Goal: Task Accomplishment & Management: Manage account settings

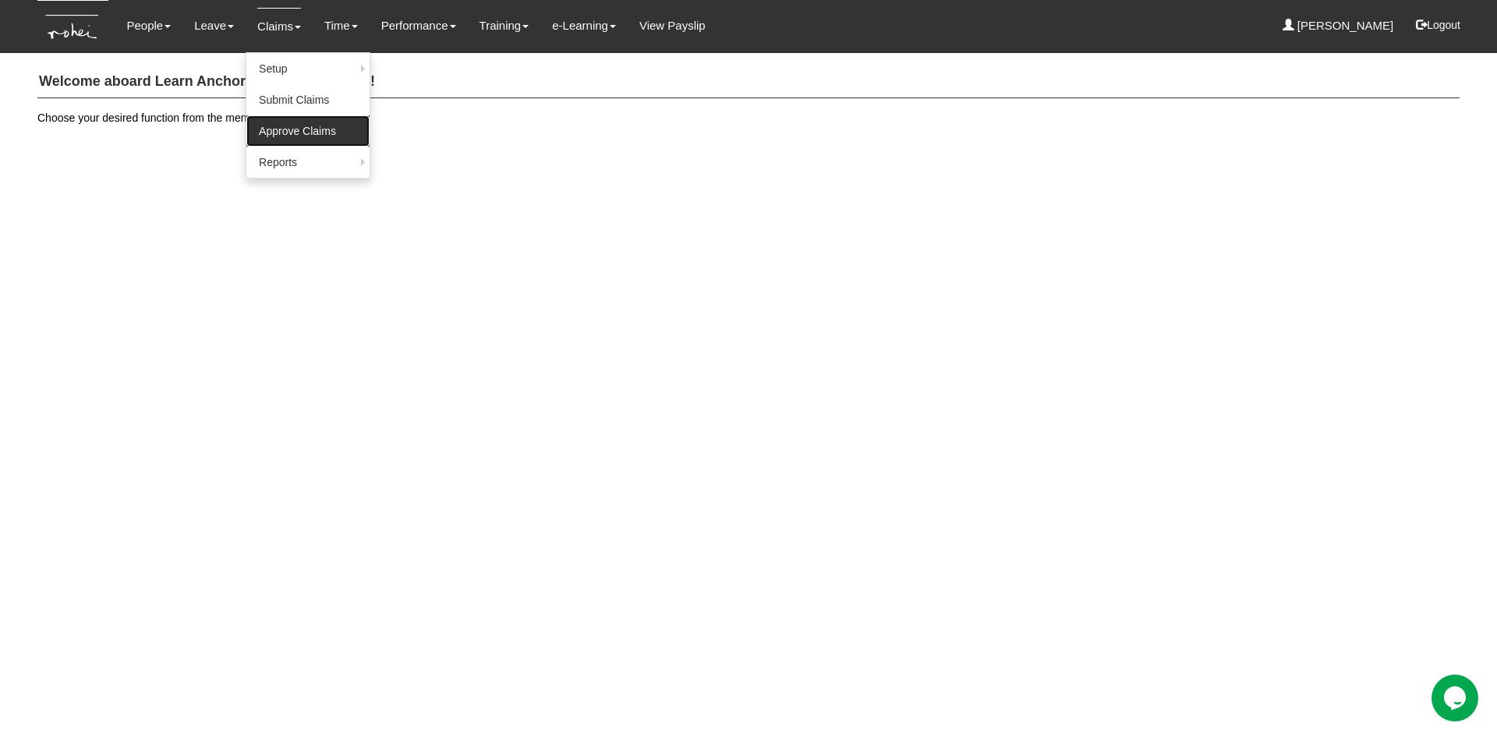
click at [286, 125] on link "Approve Claims" at bounding box center [307, 130] width 123 height 31
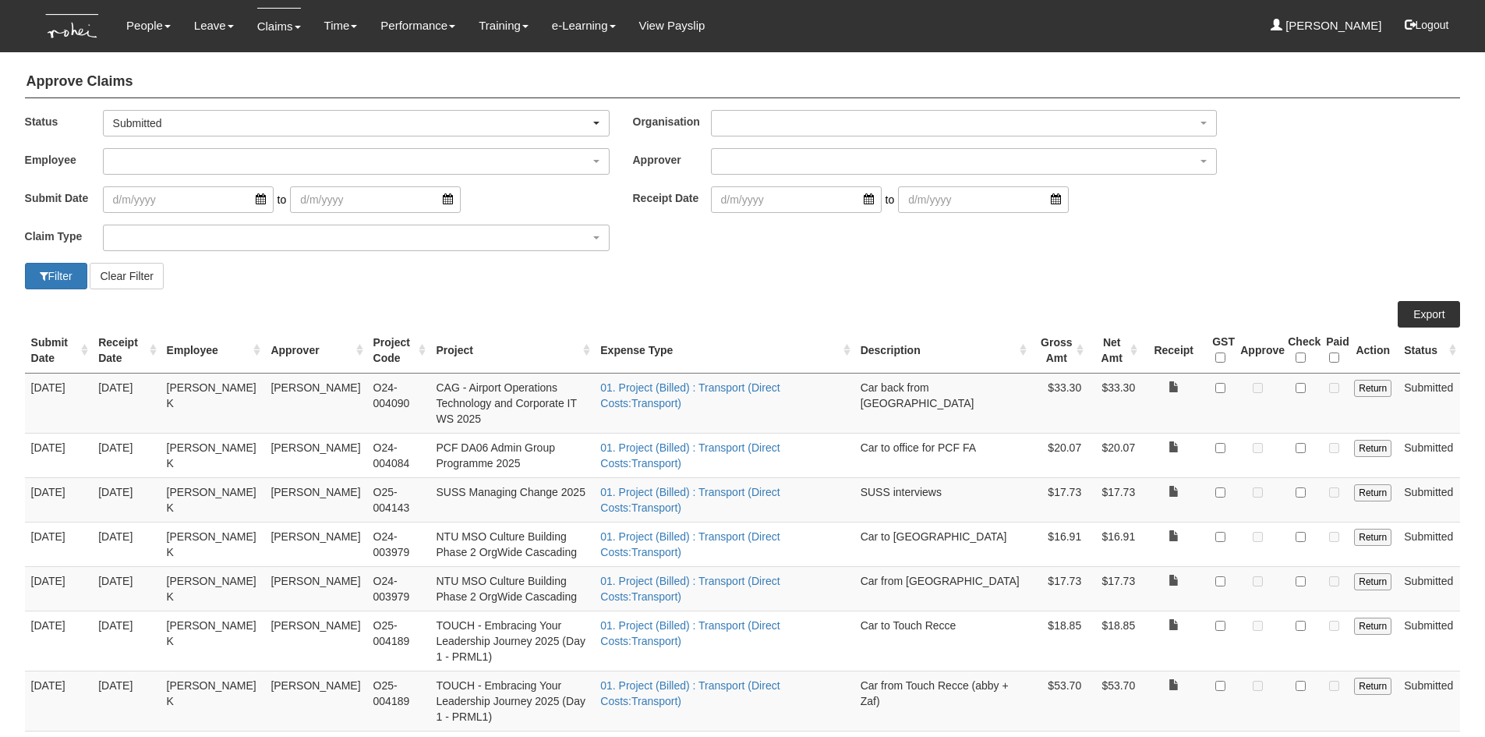
select select "50"
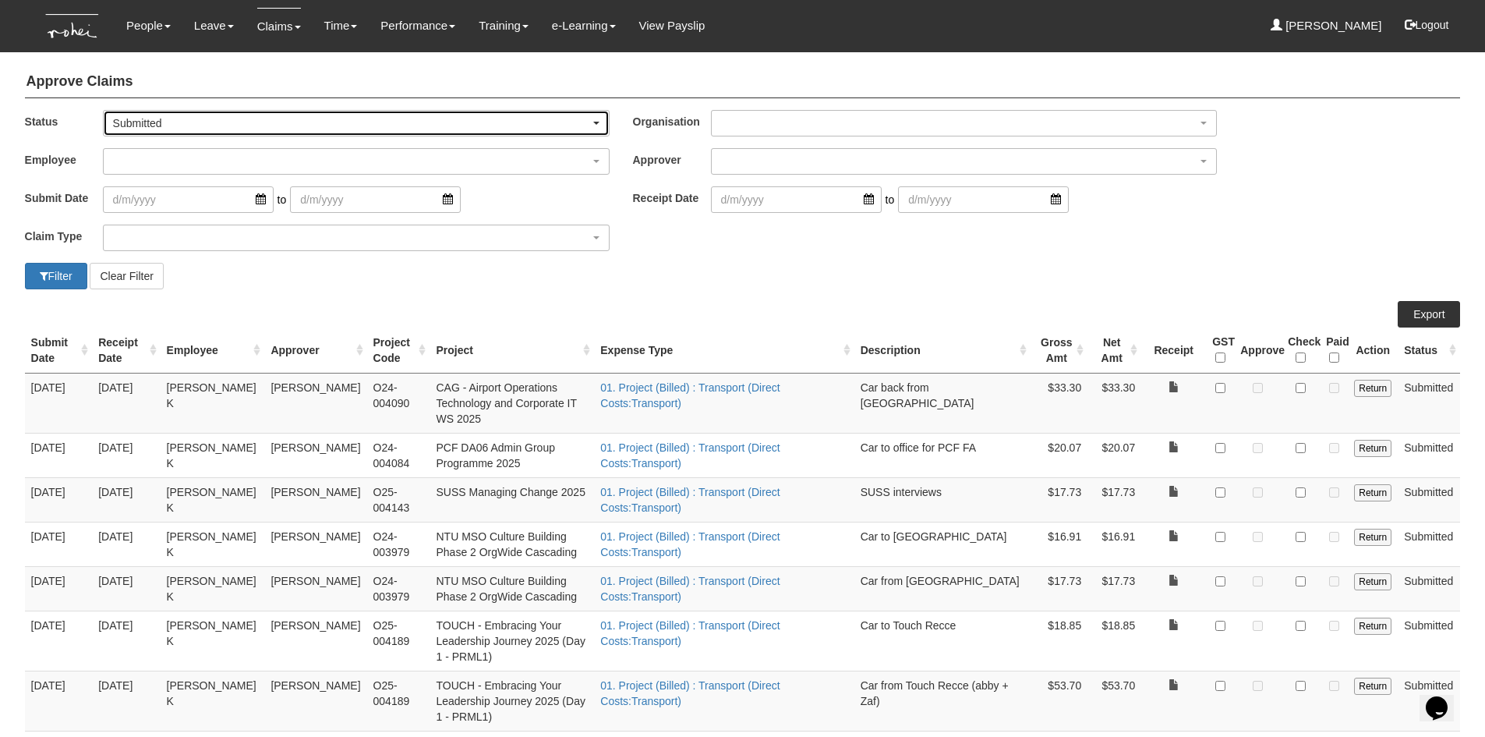
click at [585, 119] on div "Submitted" at bounding box center [351, 123] width 477 height 16
click at [123, 150] on span "-- All --" at bounding box center [135, 149] width 32 height 16
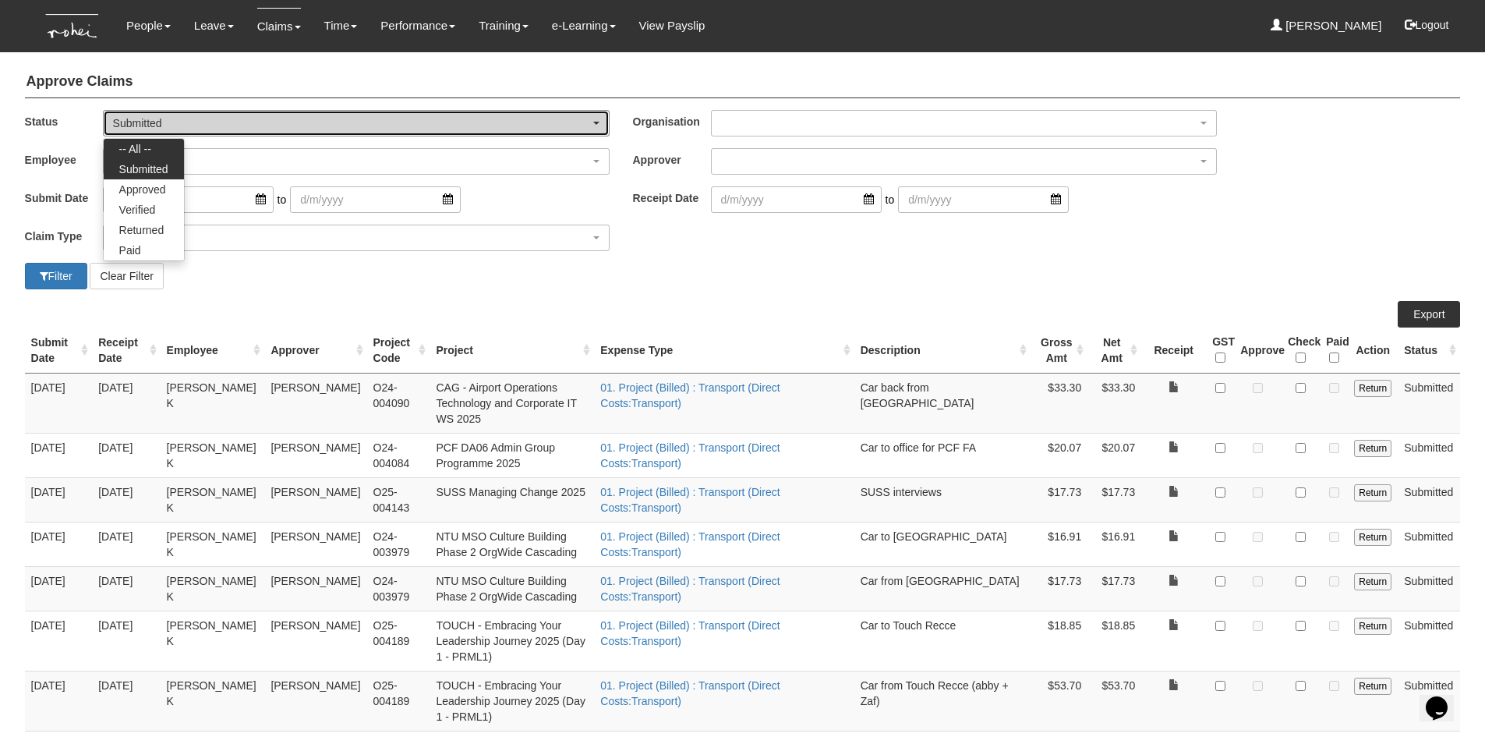
select select "All"
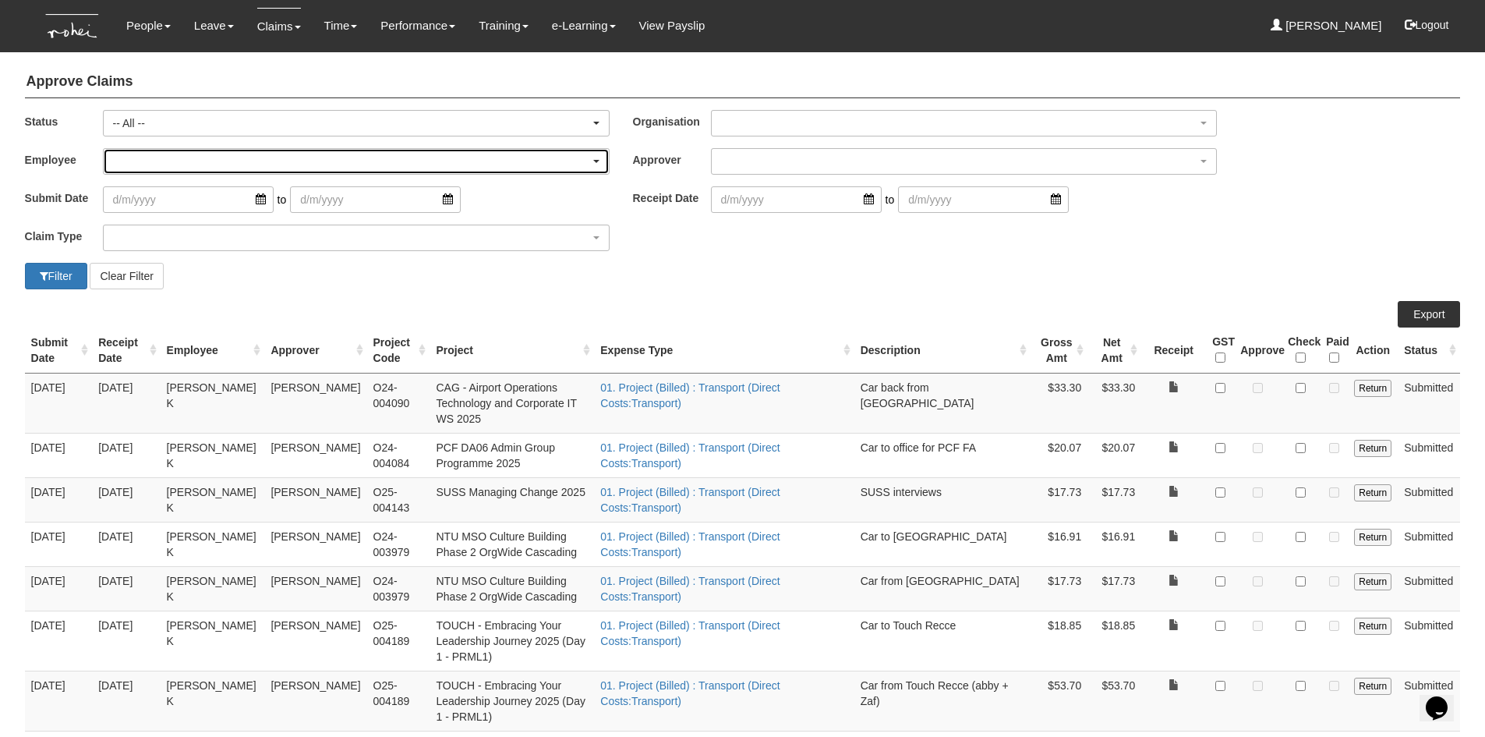
click at [123, 164] on div "button" at bounding box center [356, 161] width 505 height 25
type input "den"
click at [161, 222] on span "[PERSON_NAME]" at bounding box center [164, 220] width 90 height 16
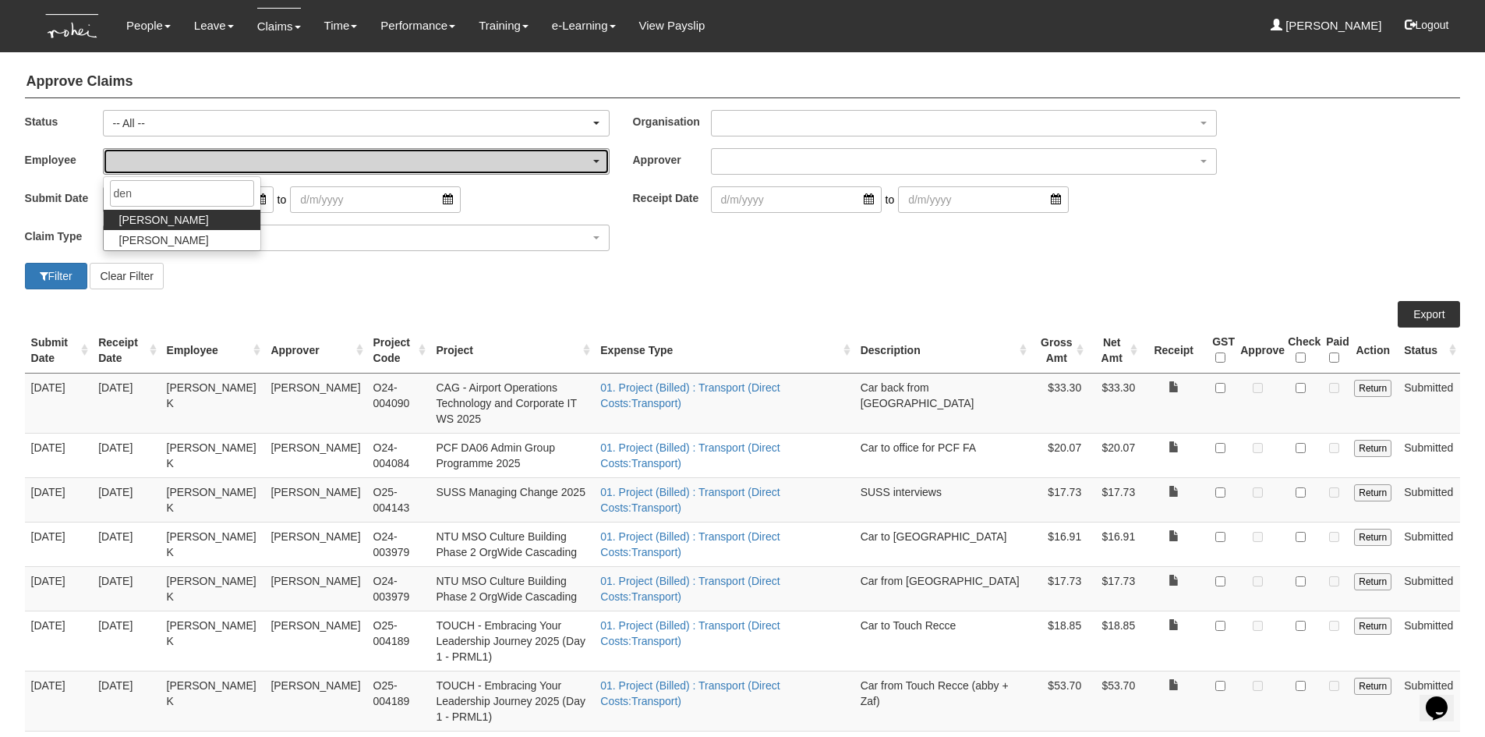
select select "1ae40e68-5a0c-4d70-b50e-45a4e5a72252"
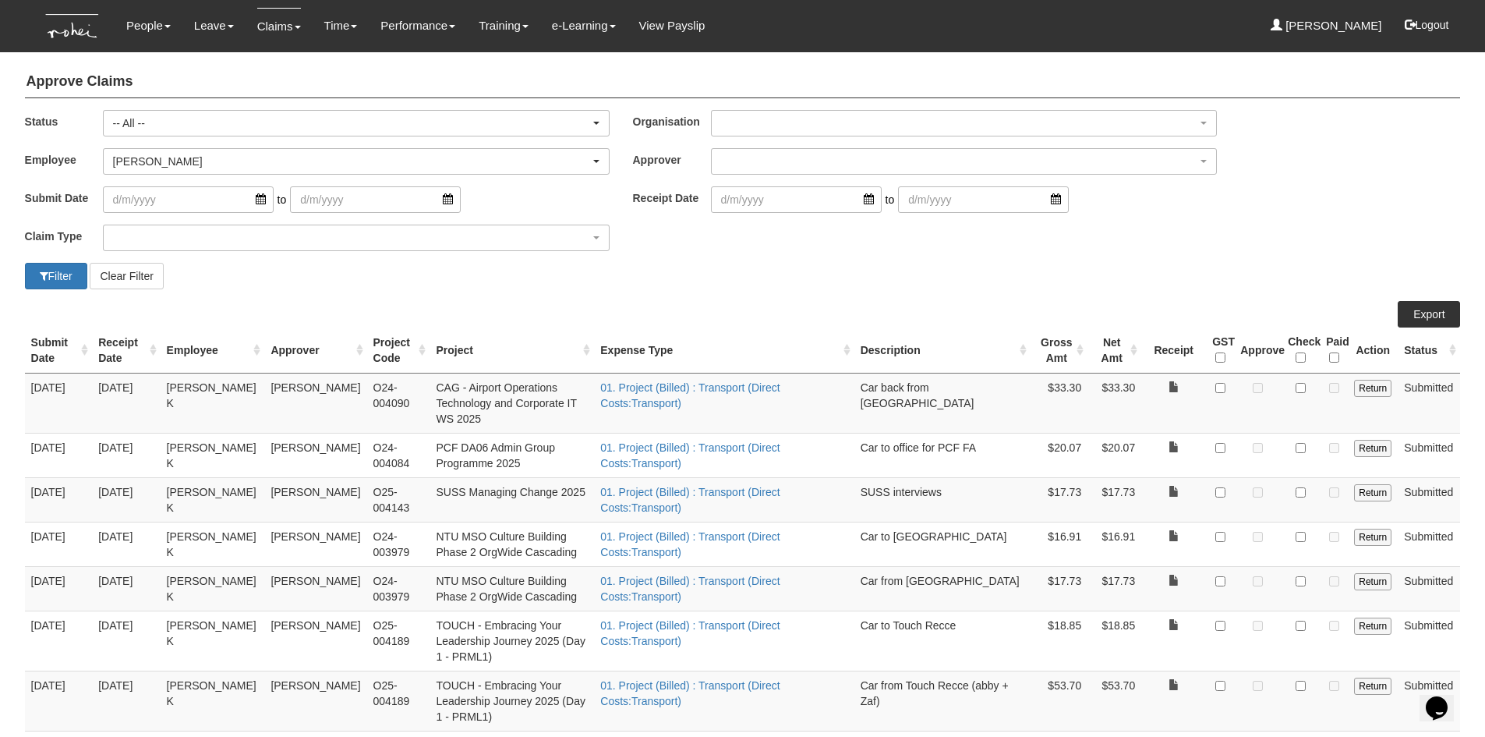
click at [809, 285] on div "Filter Clear Filter" at bounding box center [742, 276] width 1459 height 27
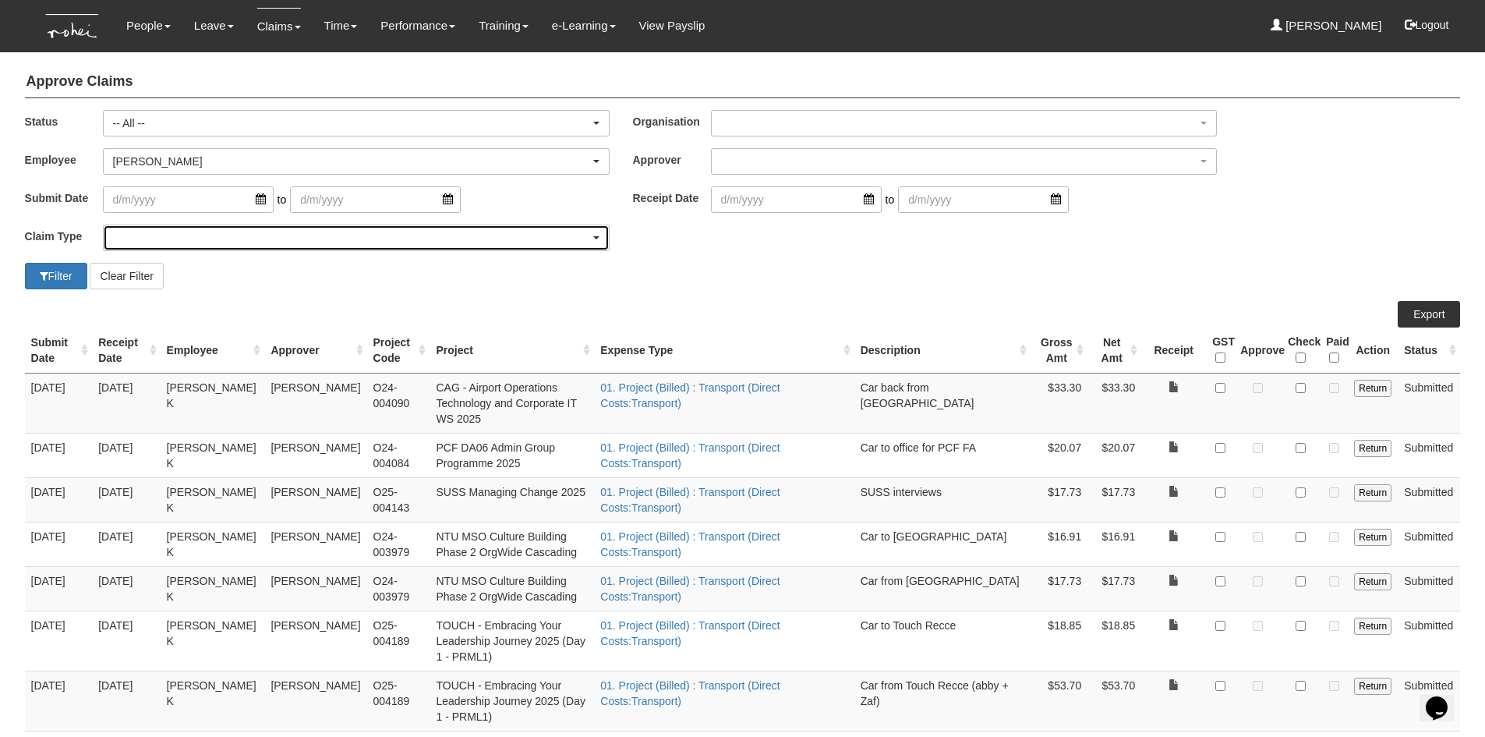
click at [146, 240] on div "button" at bounding box center [356, 237] width 505 height 25
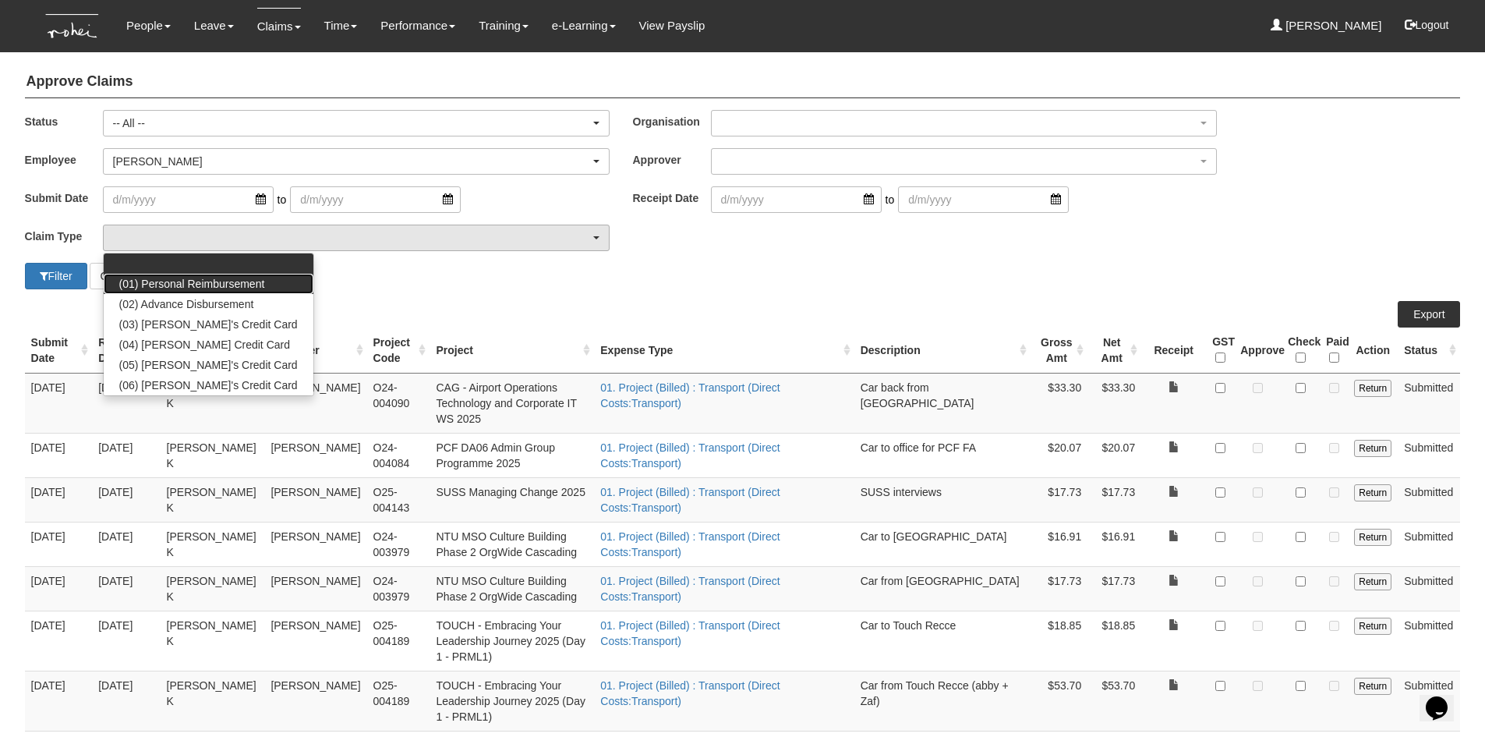
click at [152, 283] on span "(01) Personal Reimbursement" at bounding box center [192, 284] width 146 height 16
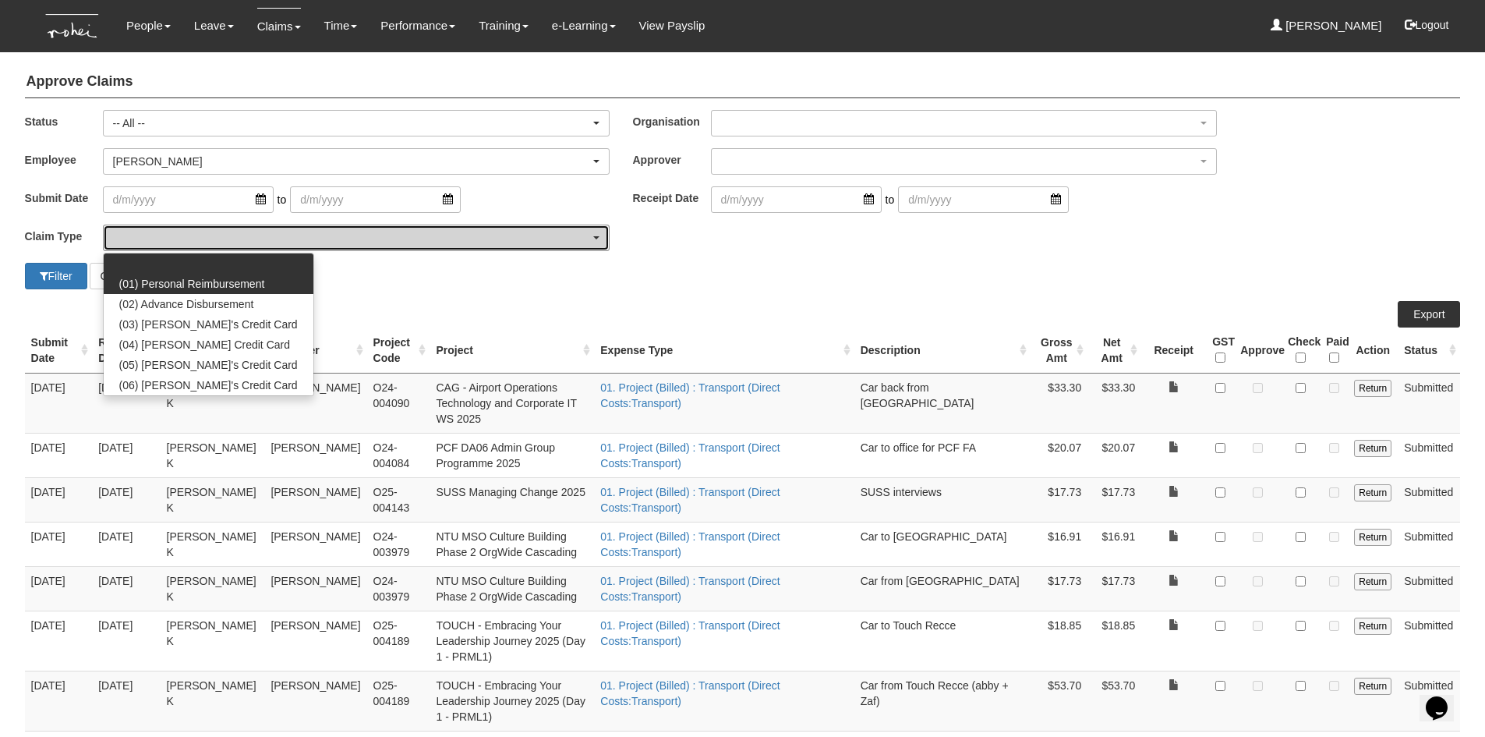
select select "14"
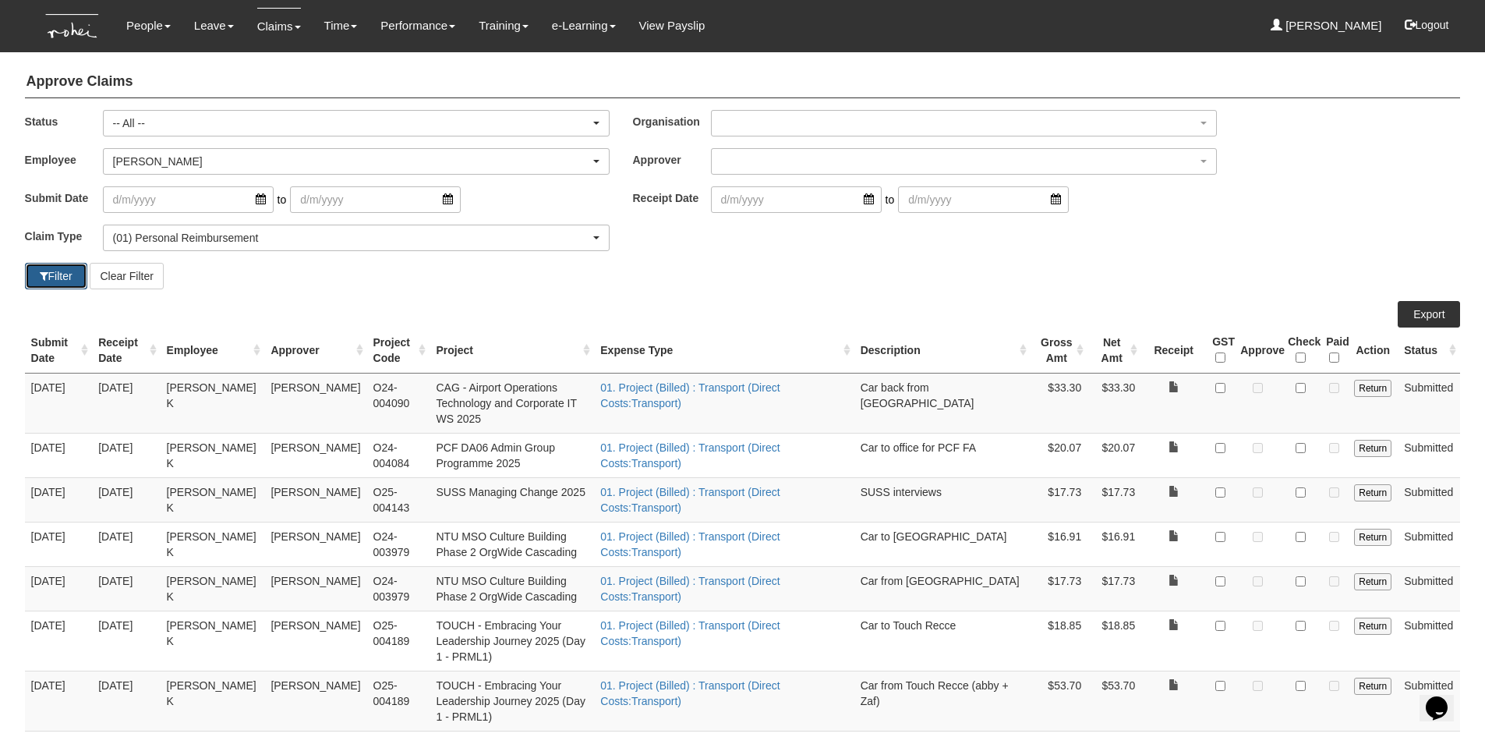
click at [41, 279] on span "button" at bounding box center [44, 276] width 9 height 11
select select "50"
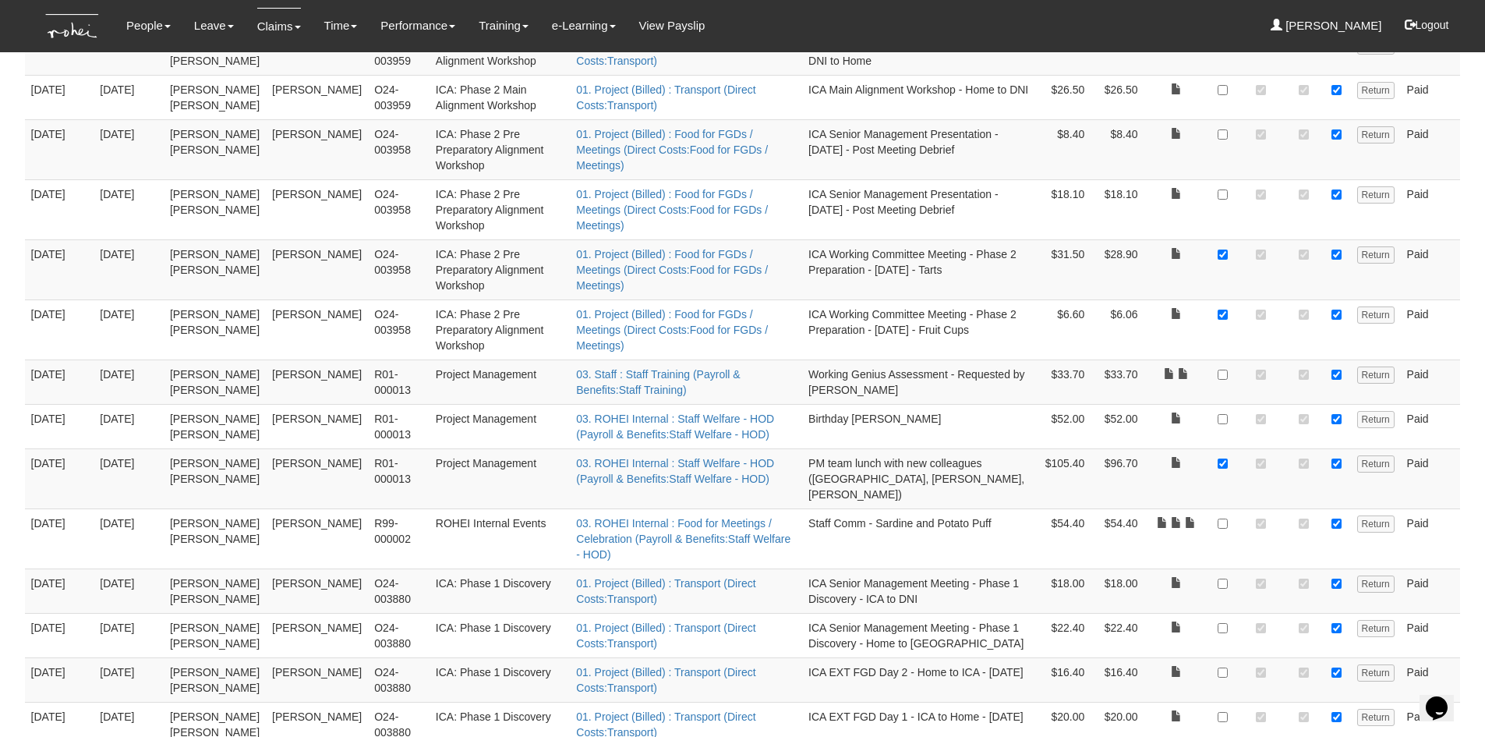
scroll to position [2192, 0]
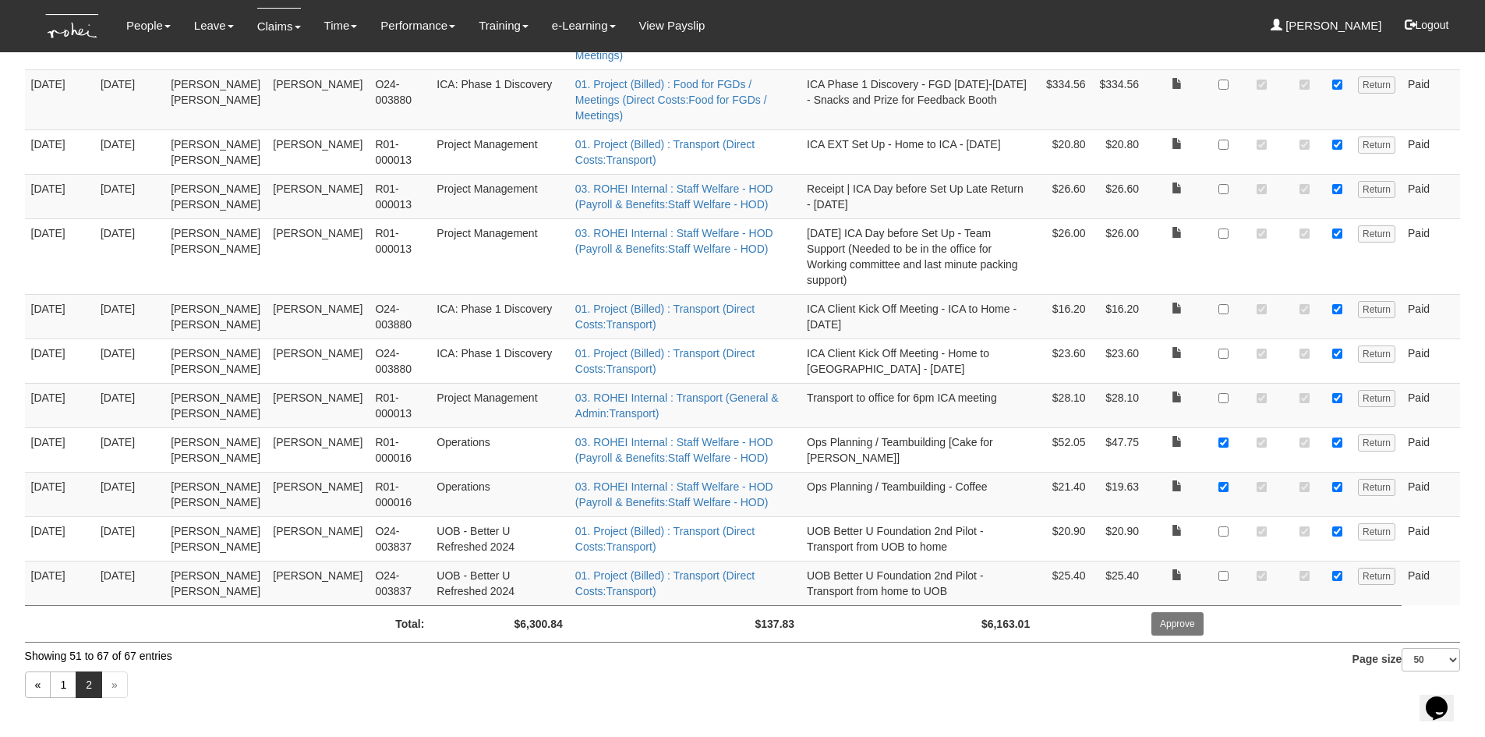
scroll to position [539, 0]
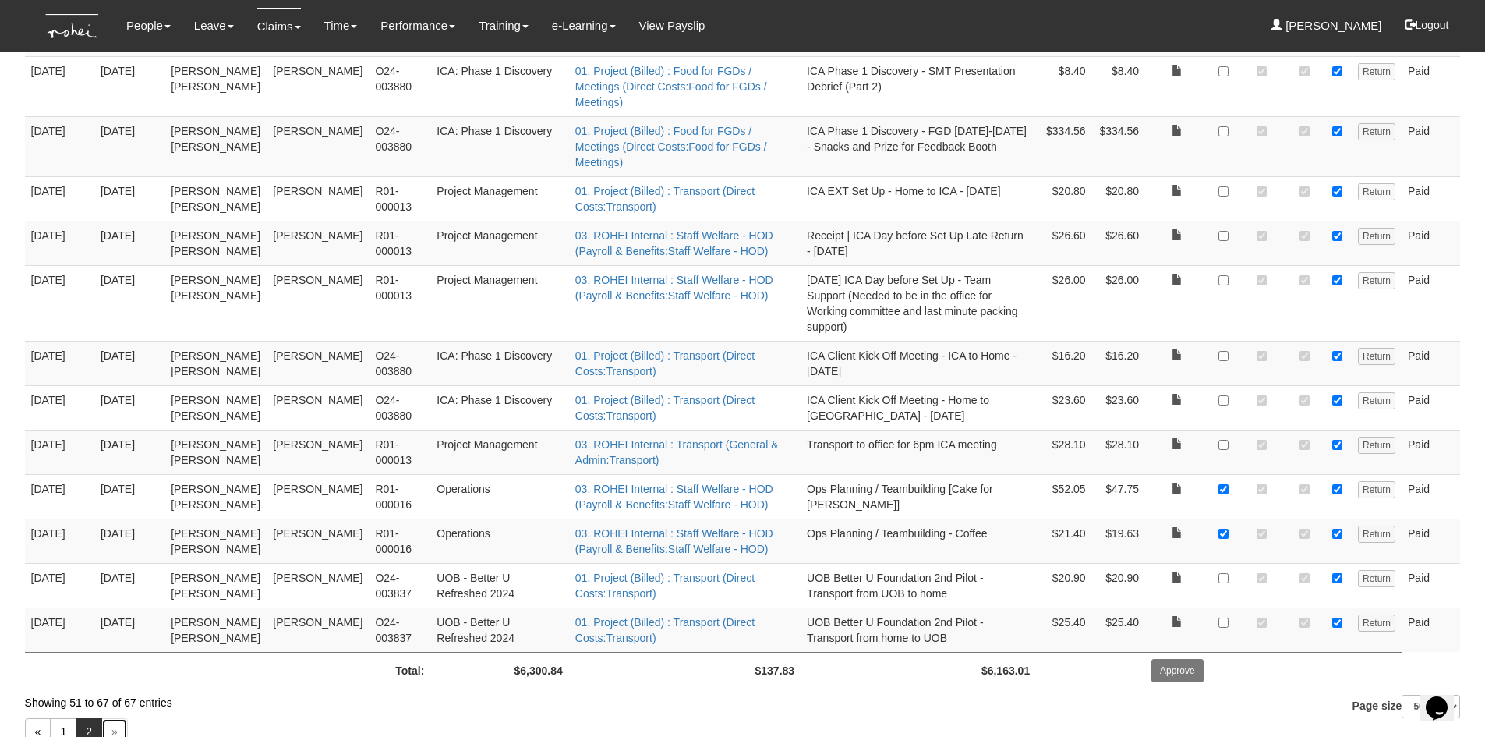
click at [109, 718] on link "»" at bounding box center [114, 731] width 27 height 27
click at [90, 718] on link "2" at bounding box center [89, 731] width 27 height 27
click at [110, 718] on link "»" at bounding box center [114, 731] width 27 height 27
click at [249, 710] on div "« 1 2 »" at bounding box center [743, 733] width 1436 height 46
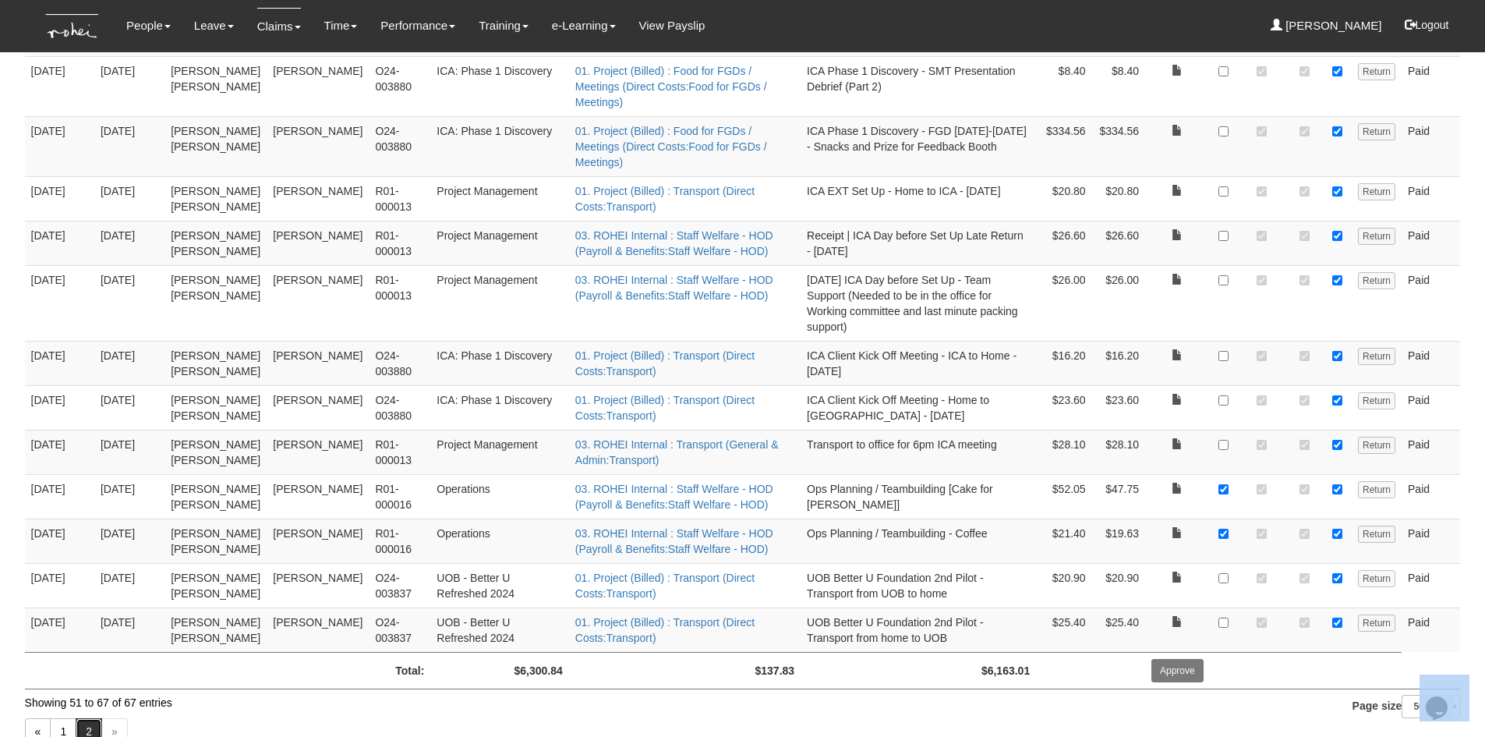
click at [88, 718] on link "2" at bounding box center [89, 731] width 27 height 27
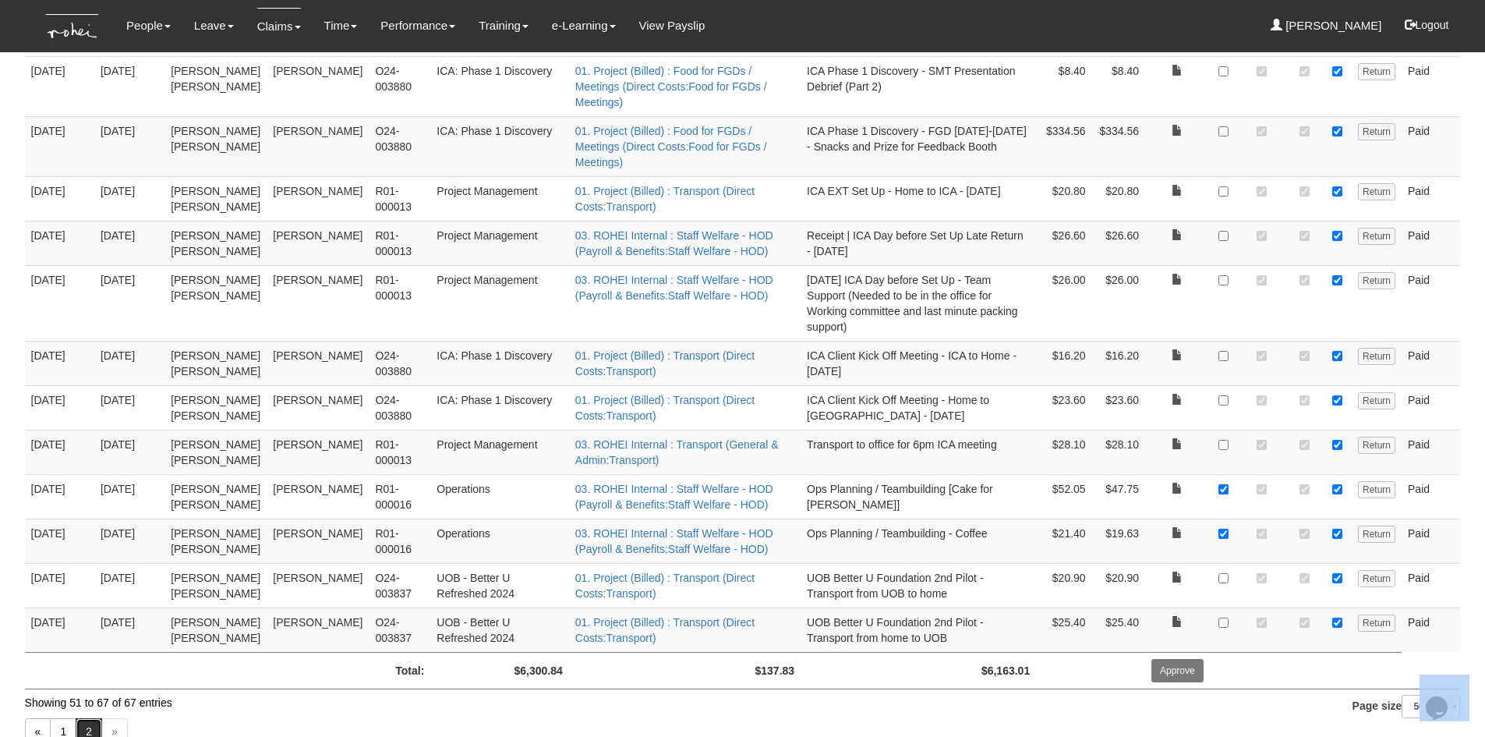
click at [88, 718] on link "2" at bounding box center [89, 731] width 27 height 27
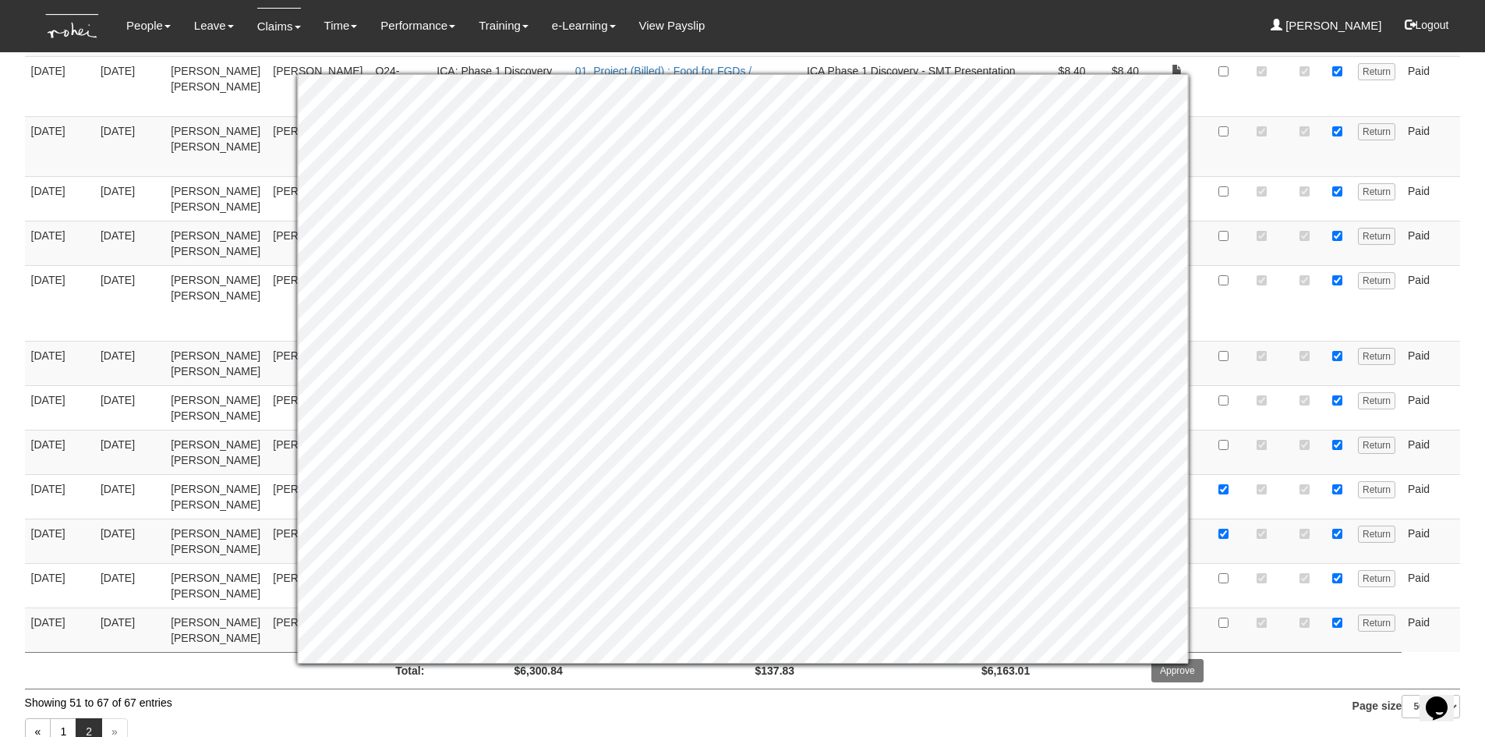
click at [1477, 246] on body "Toggle navigation People Personal Information Staff Directory Leave Apply for L…" at bounding box center [742, 114] width 1485 height 1307
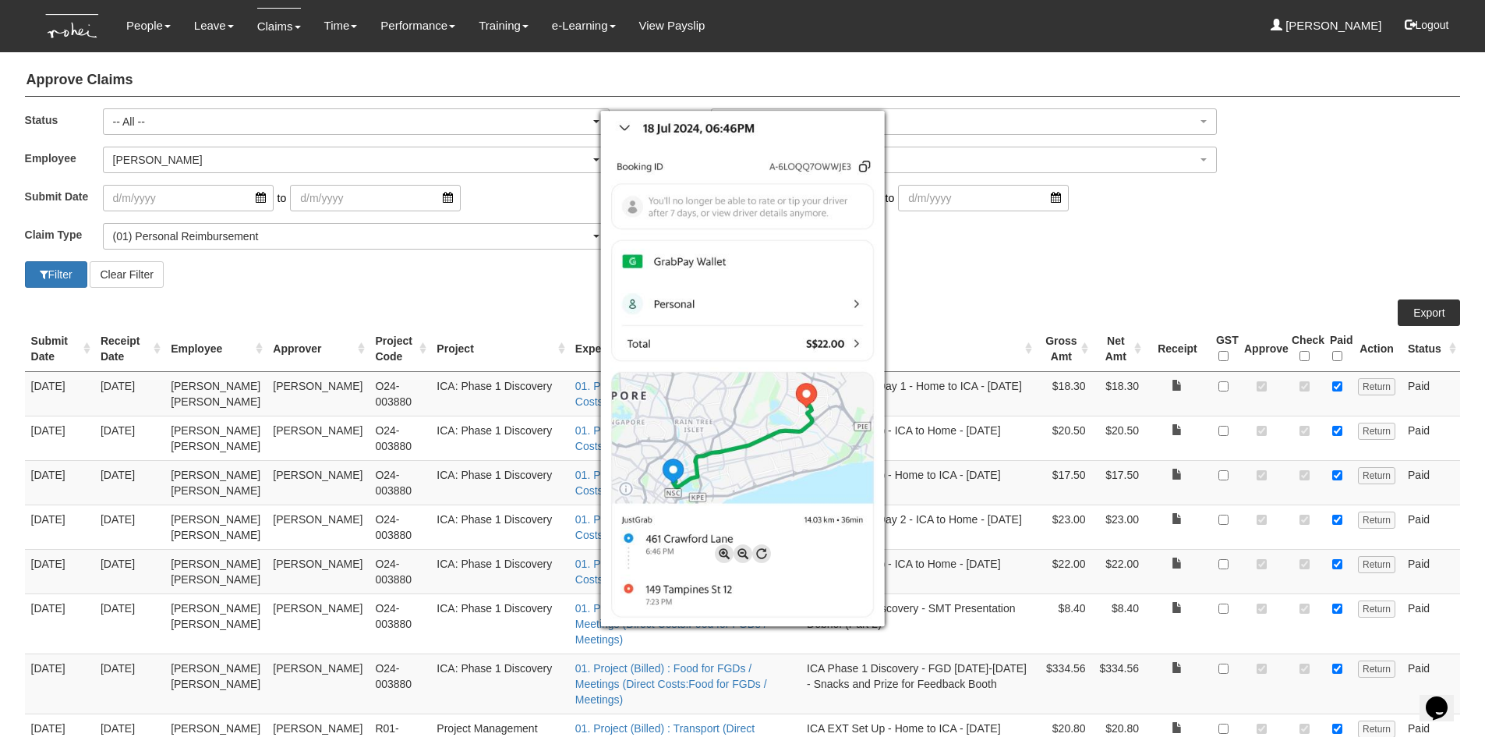
scroll to position [0, 0]
click at [1414, 233] on div at bounding box center [742, 368] width 1485 height 737
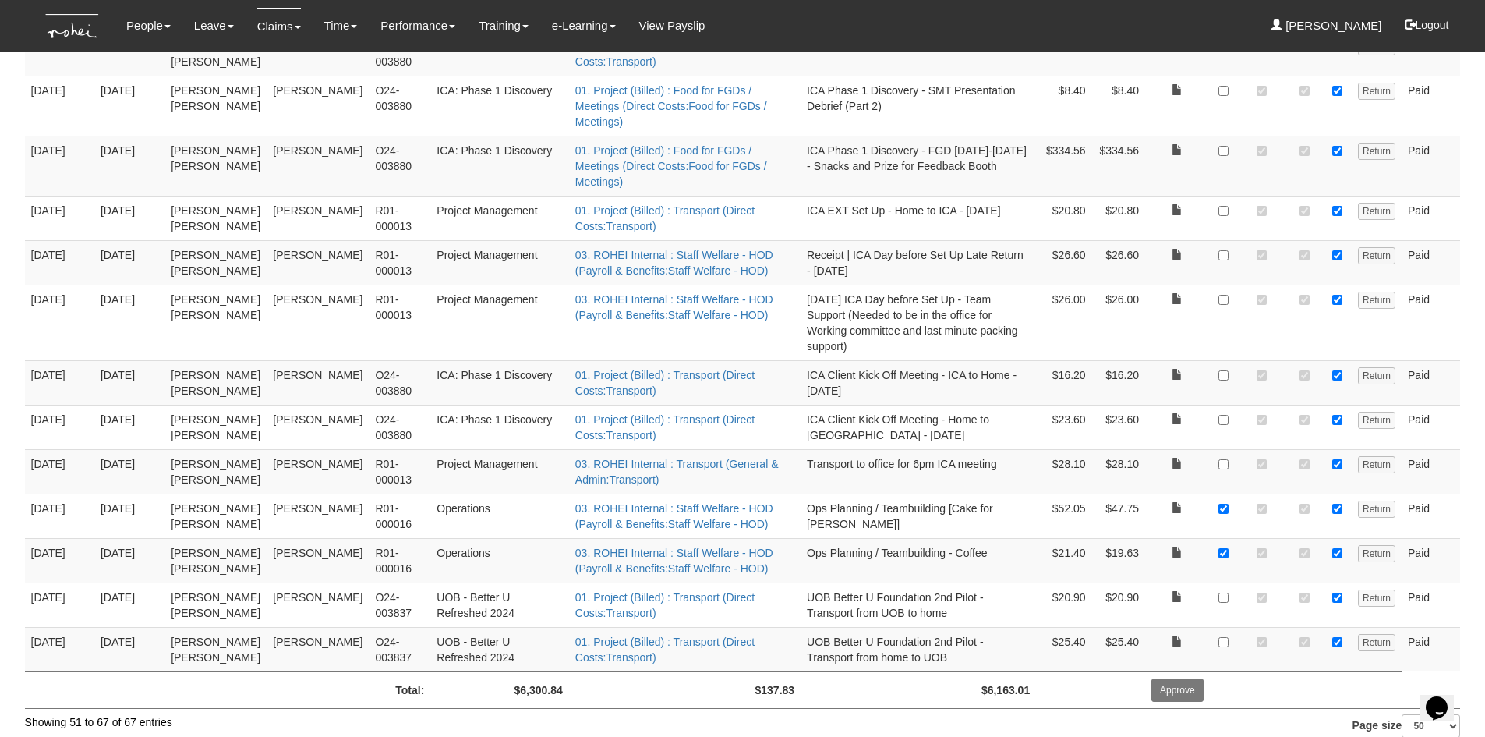
scroll to position [539, 0]
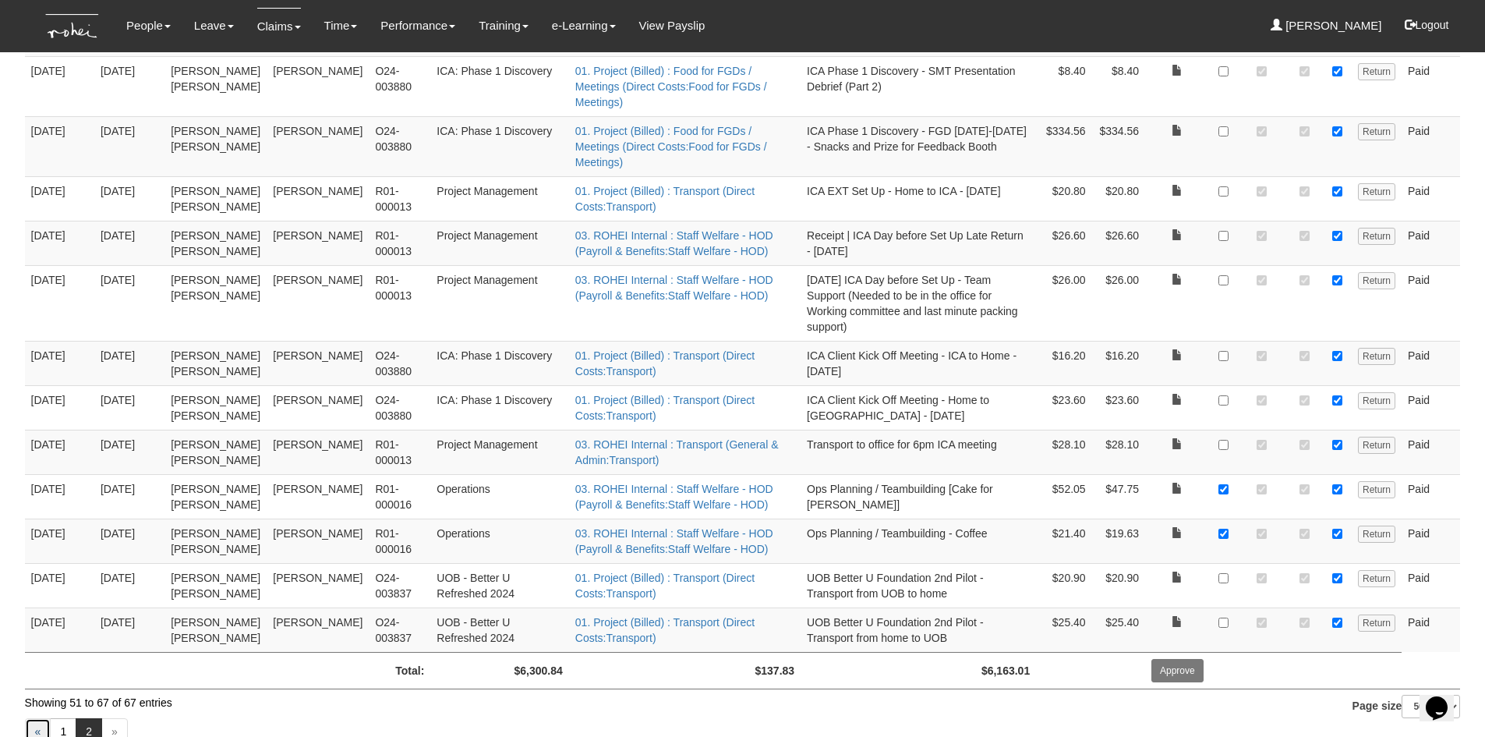
click at [42, 718] on link "«" at bounding box center [38, 731] width 27 height 27
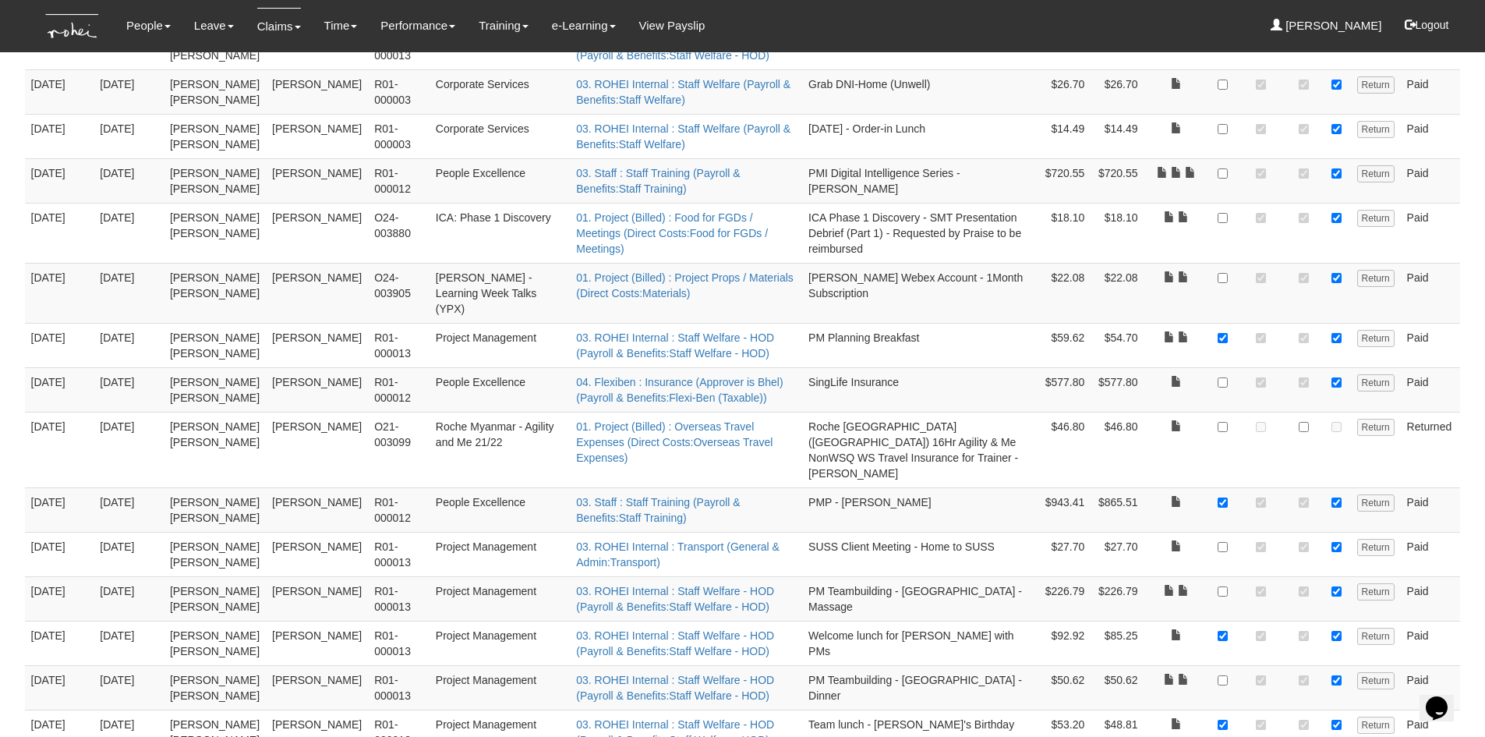
scroll to position [945, 0]
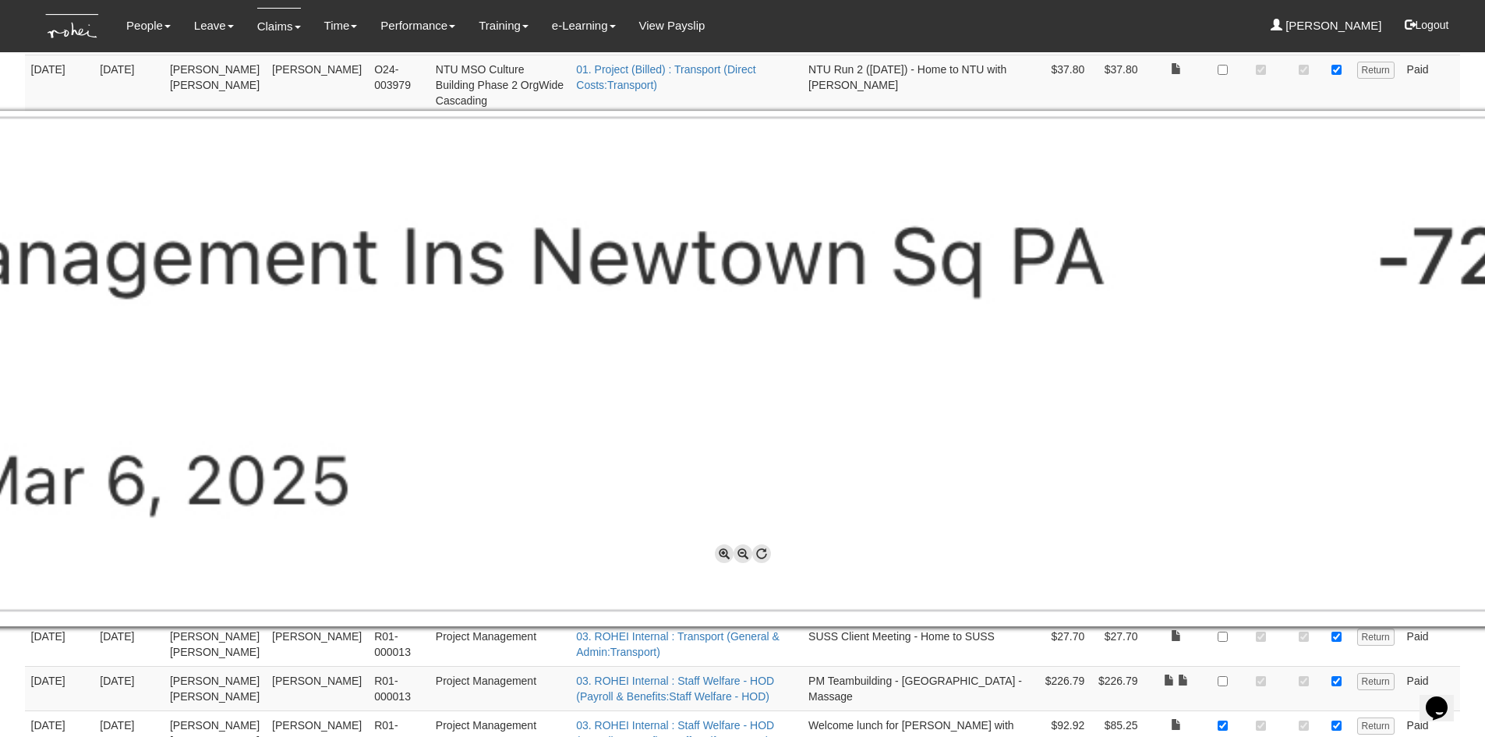
click at [1480, 664] on div at bounding box center [742, 368] width 1485 height 737
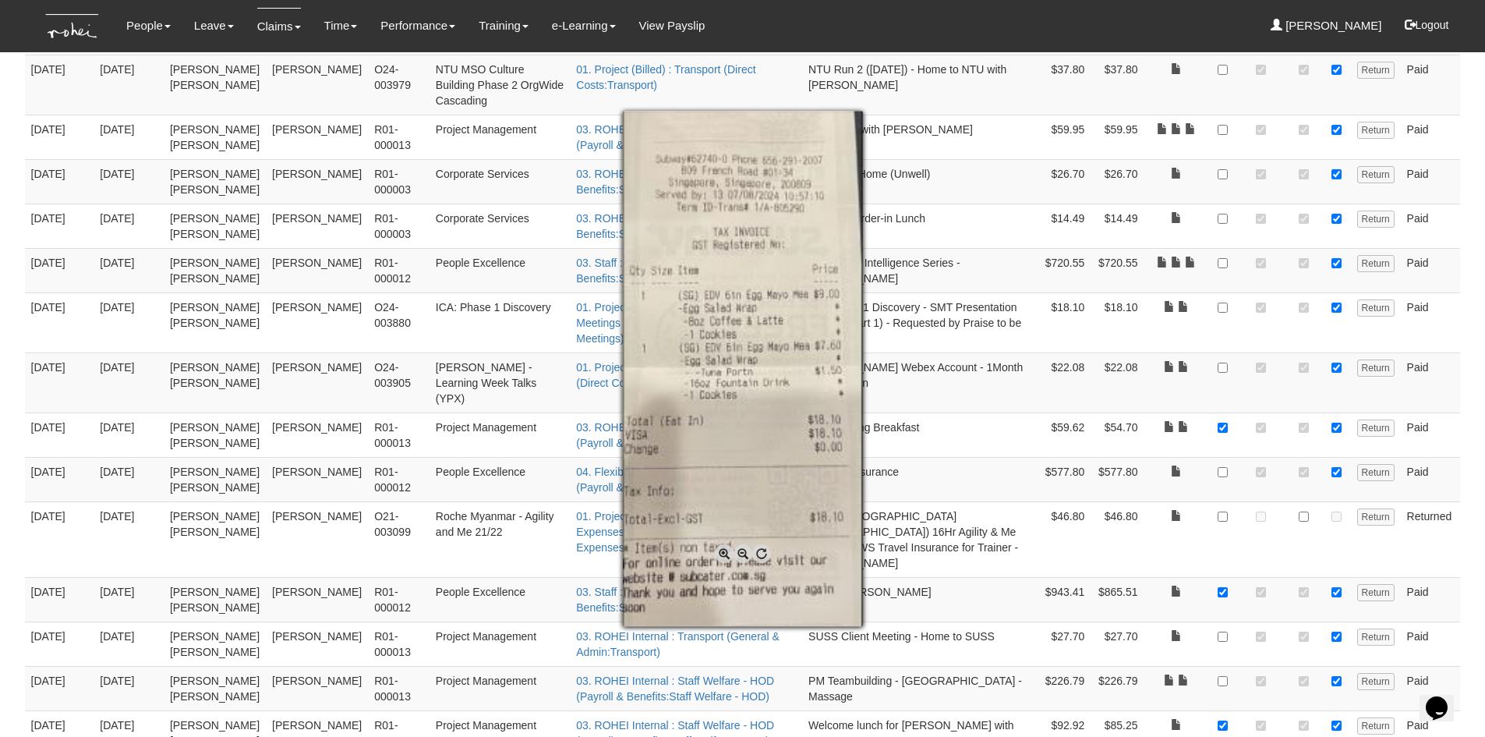
click at [1190, 216] on div at bounding box center [742, 368] width 1485 height 737
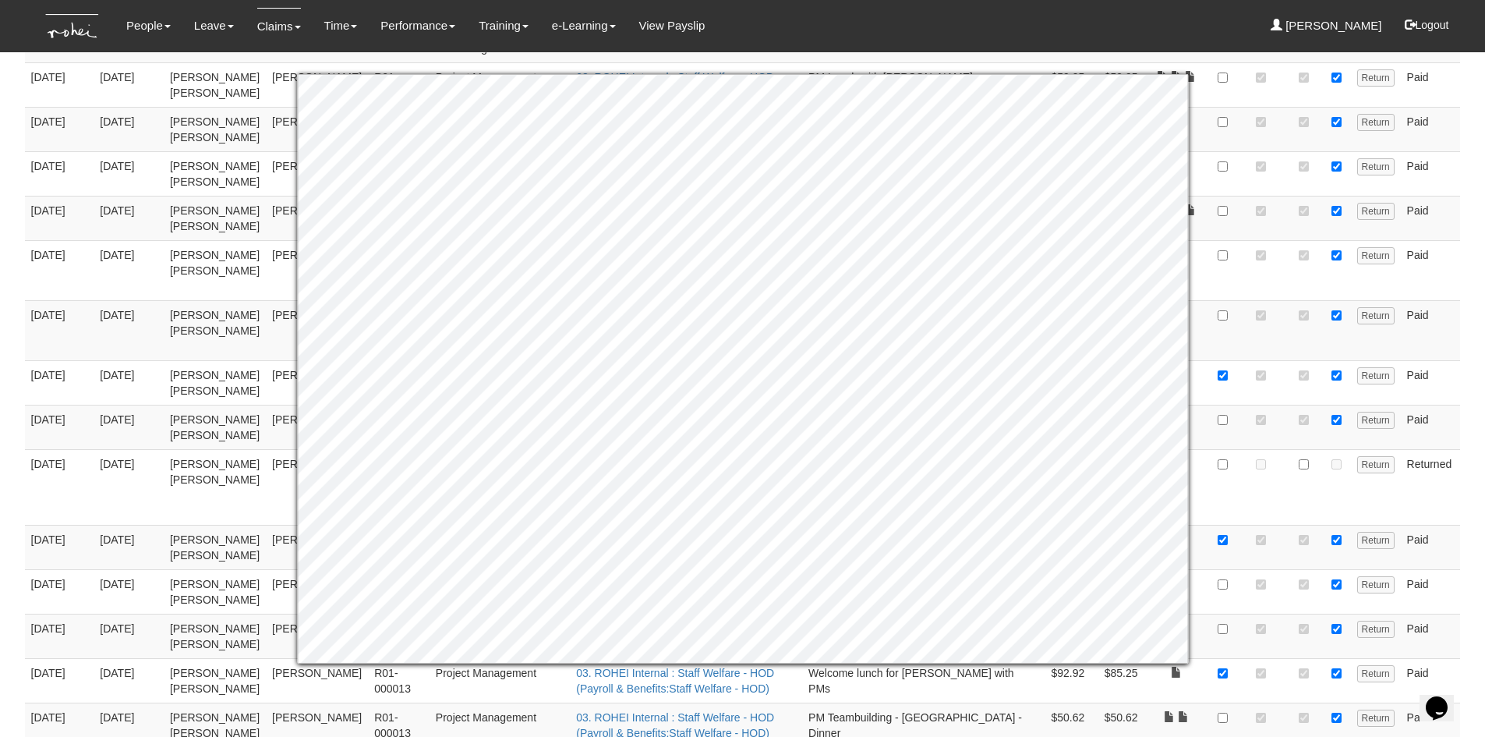
scroll to position [1023, 0]
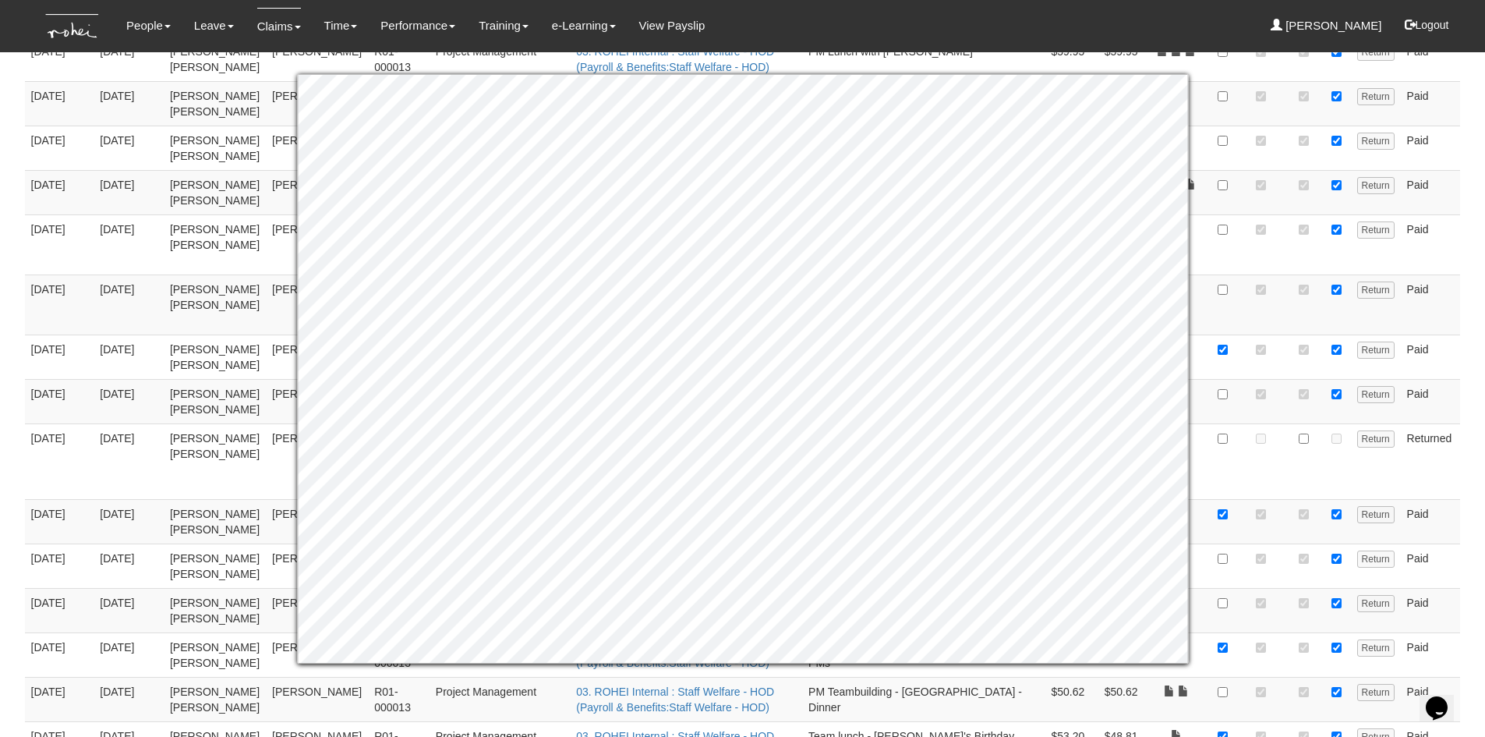
click at [1476, 282] on body "Toggle navigation People Personal Information Staff Directory Leave Apply for L…" at bounding box center [742, 504] width 1485 height 3054
click at [1473, 199] on body "Toggle navigation People Personal Information Staff Directory Leave Apply for L…" at bounding box center [742, 504] width 1485 height 3054
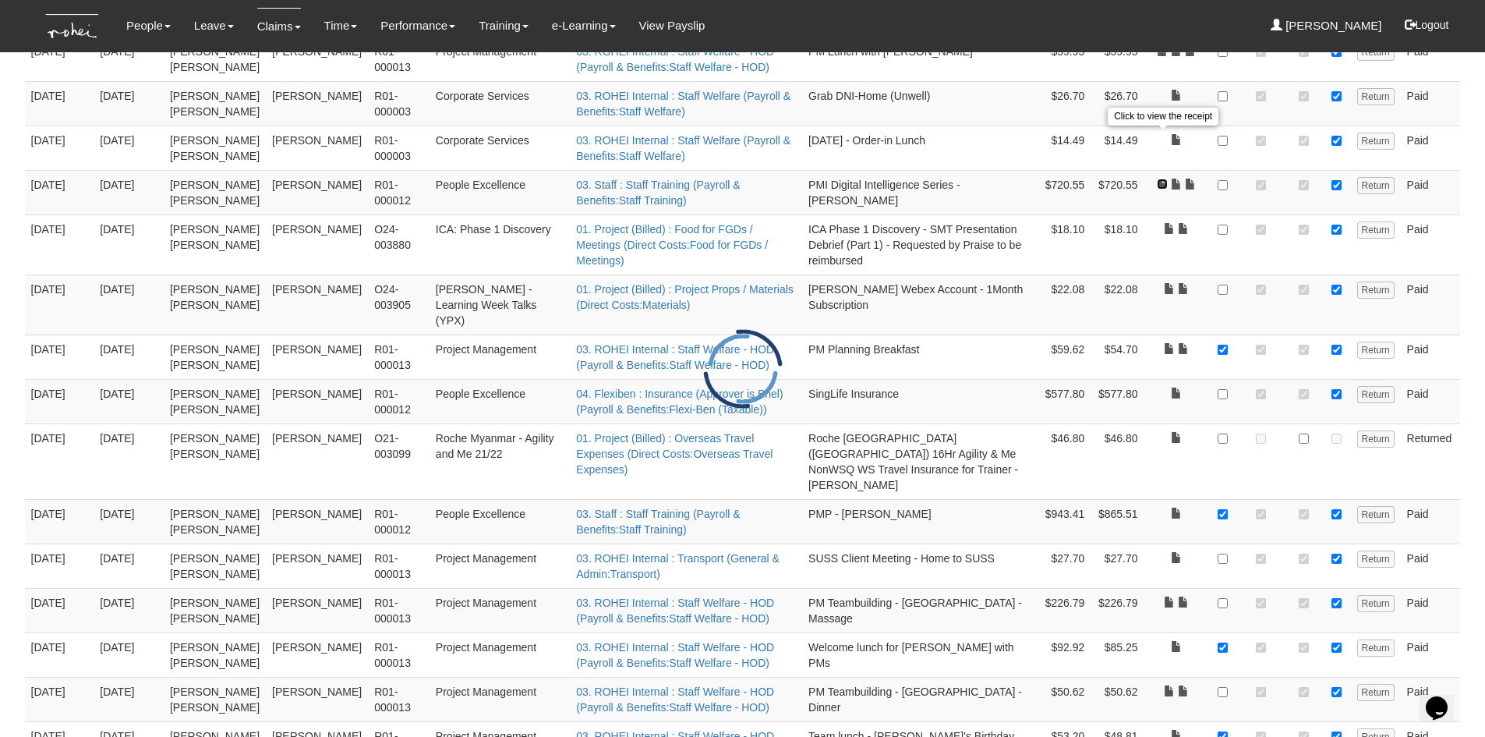
click at [1161, 179] on link at bounding box center [1162, 184] width 11 height 11
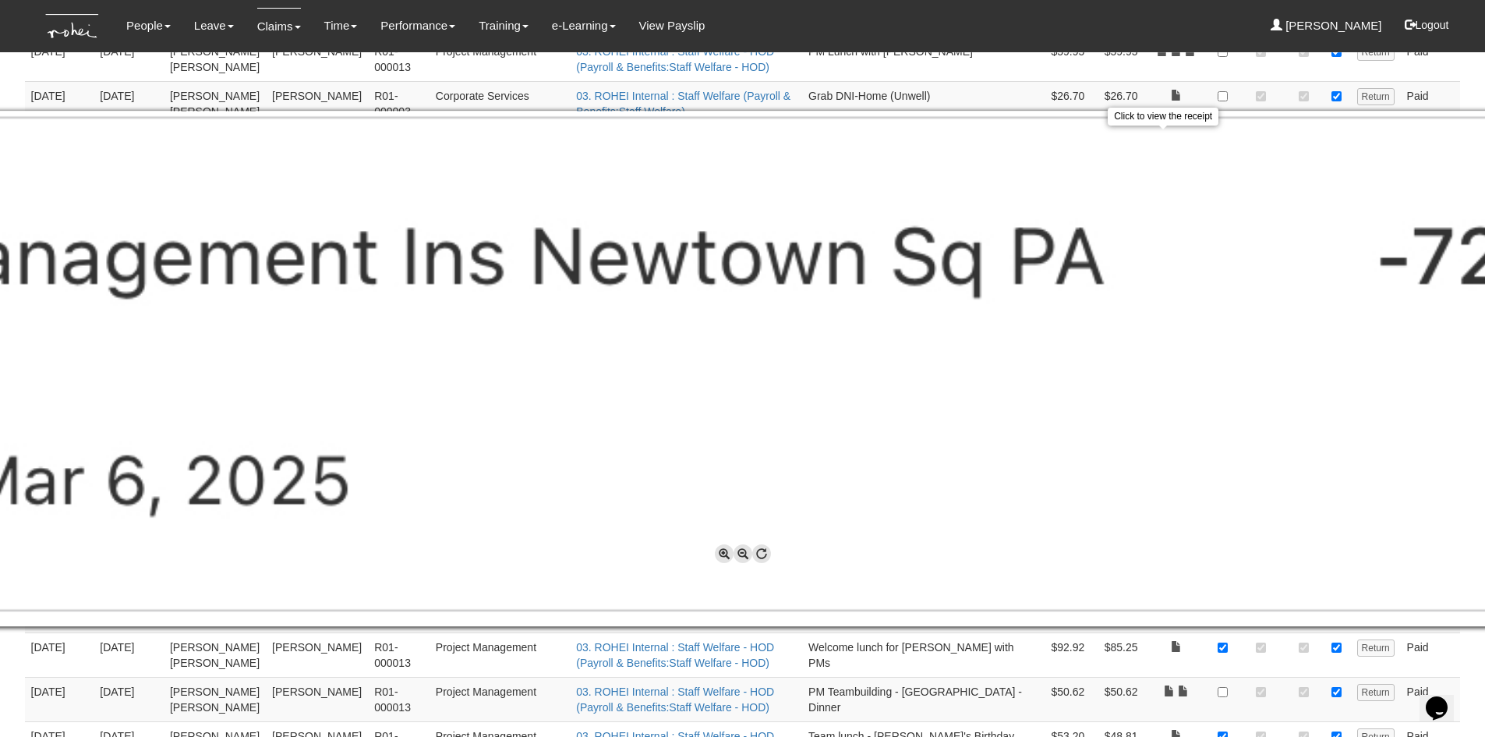
click at [1461, 642] on div at bounding box center [742, 368] width 1485 height 737
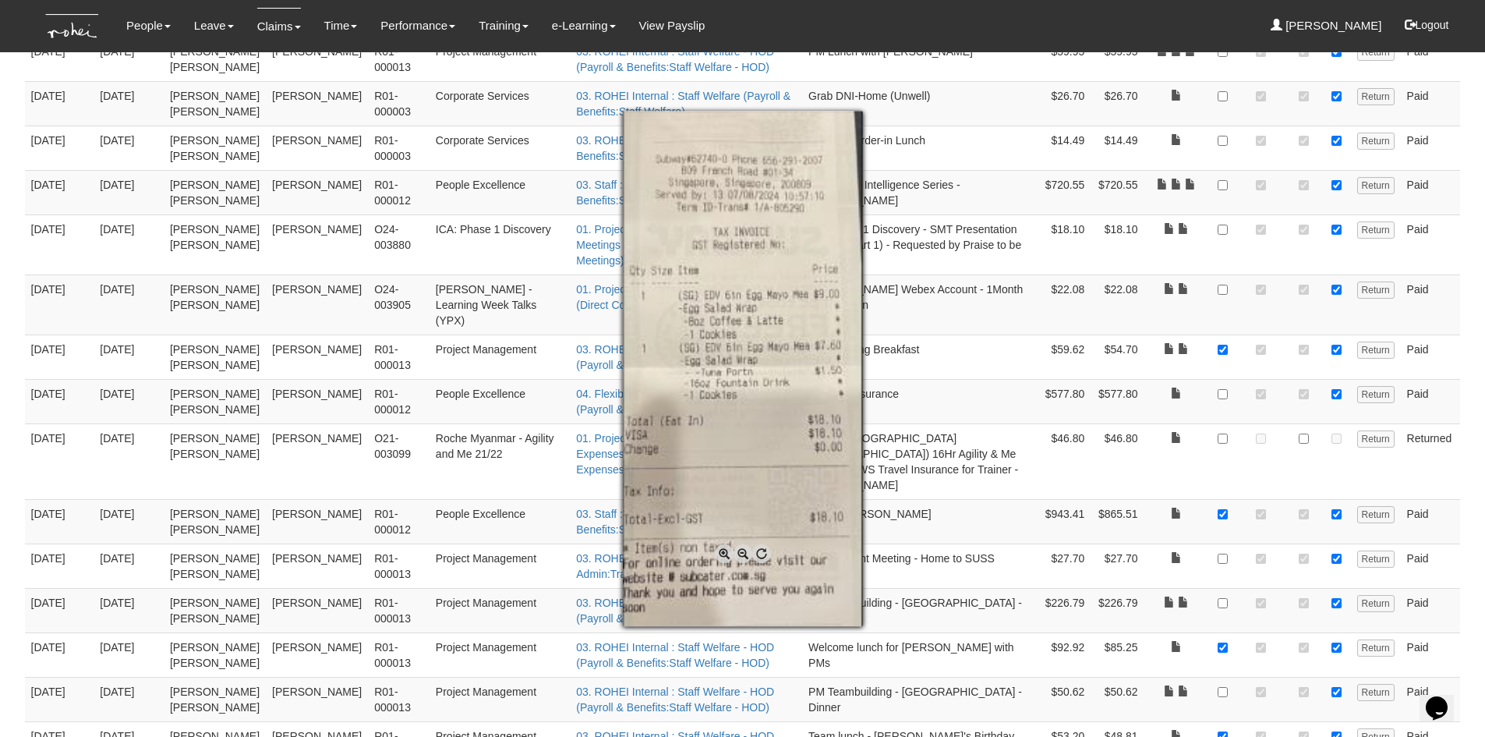
click at [720, 553] on span at bounding box center [724, 553] width 19 height 19
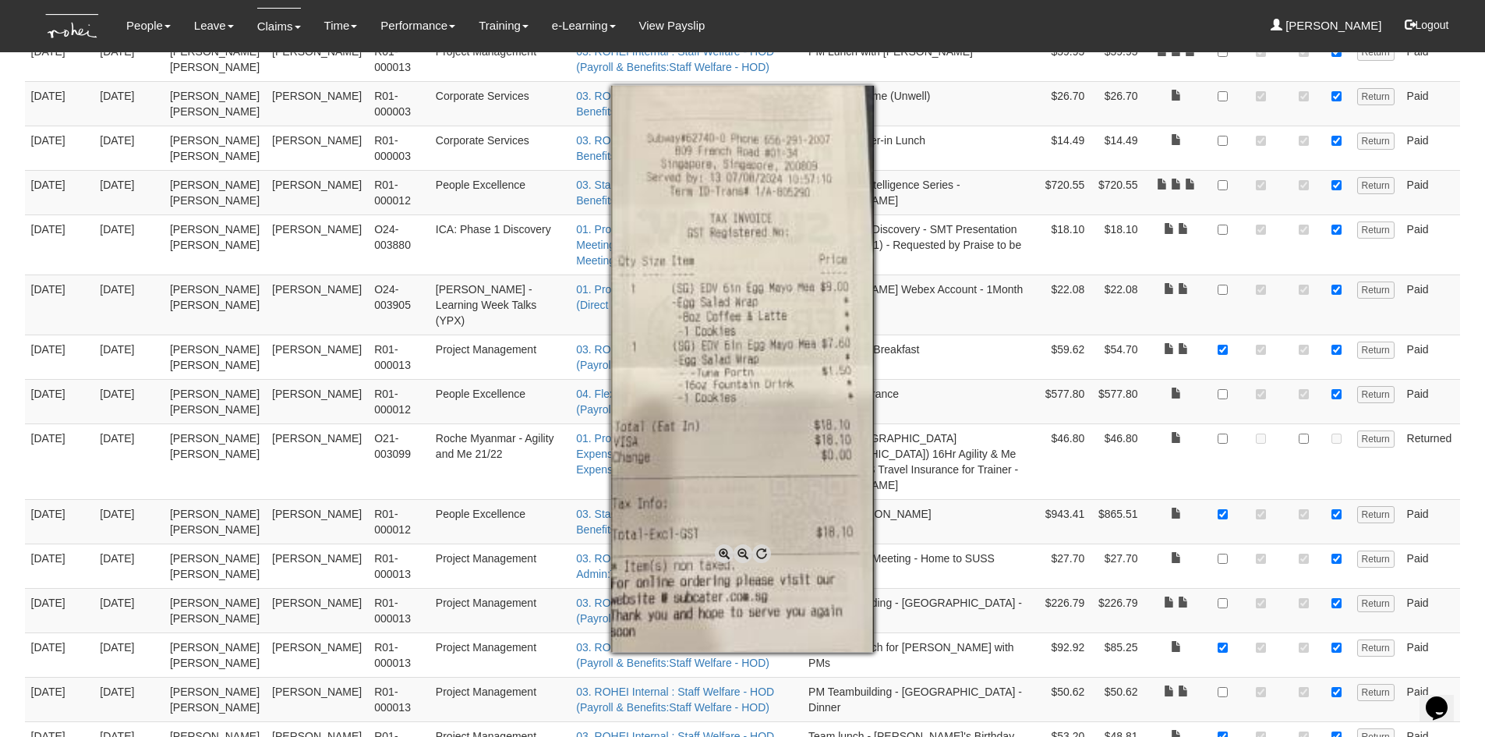
click at [720, 553] on span at bounding box center [724, 553] width 19 height 19
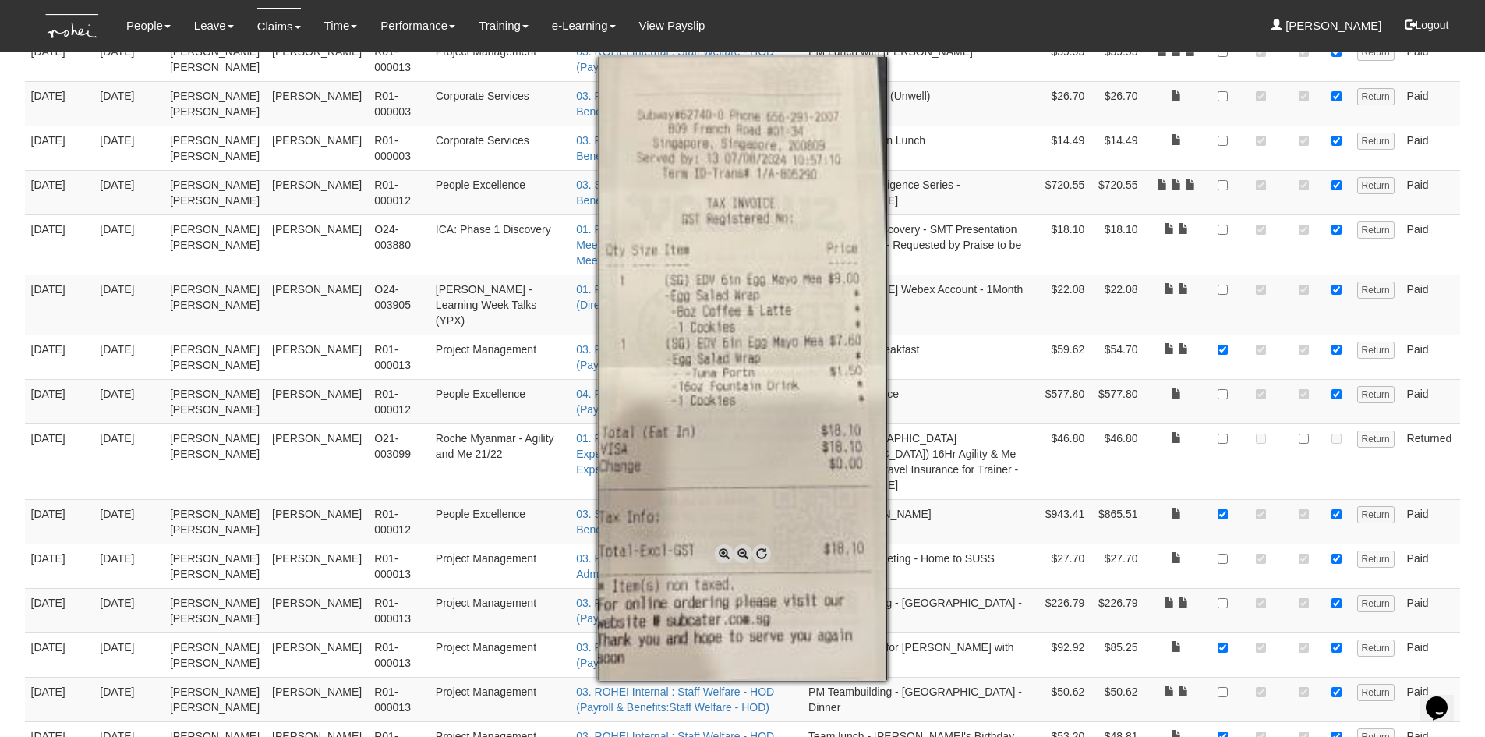
click at [720, 553] on span at bounding box center [724, 553] width 19 height 19
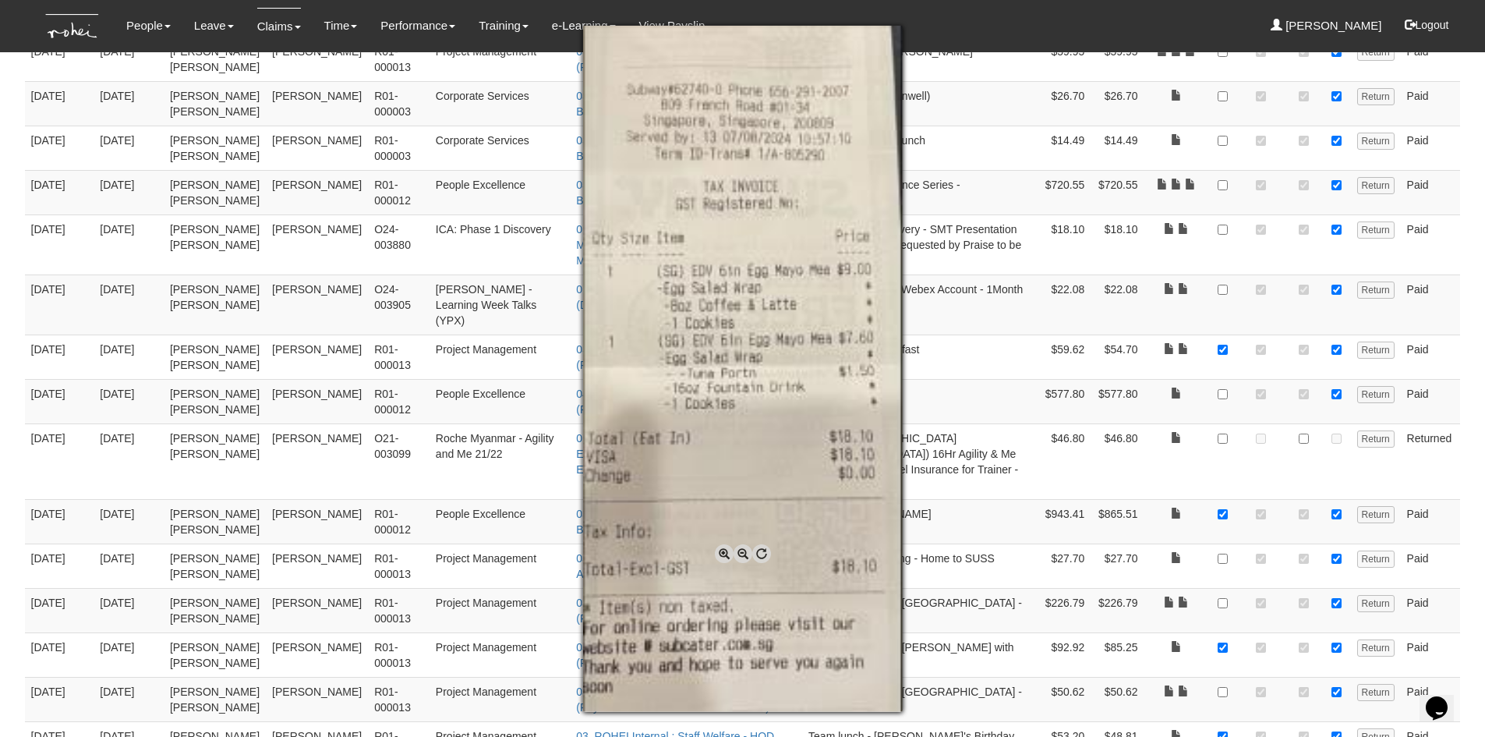
click at [1481, 154] on div at bounding box center [742, 368] width 1485 height 737
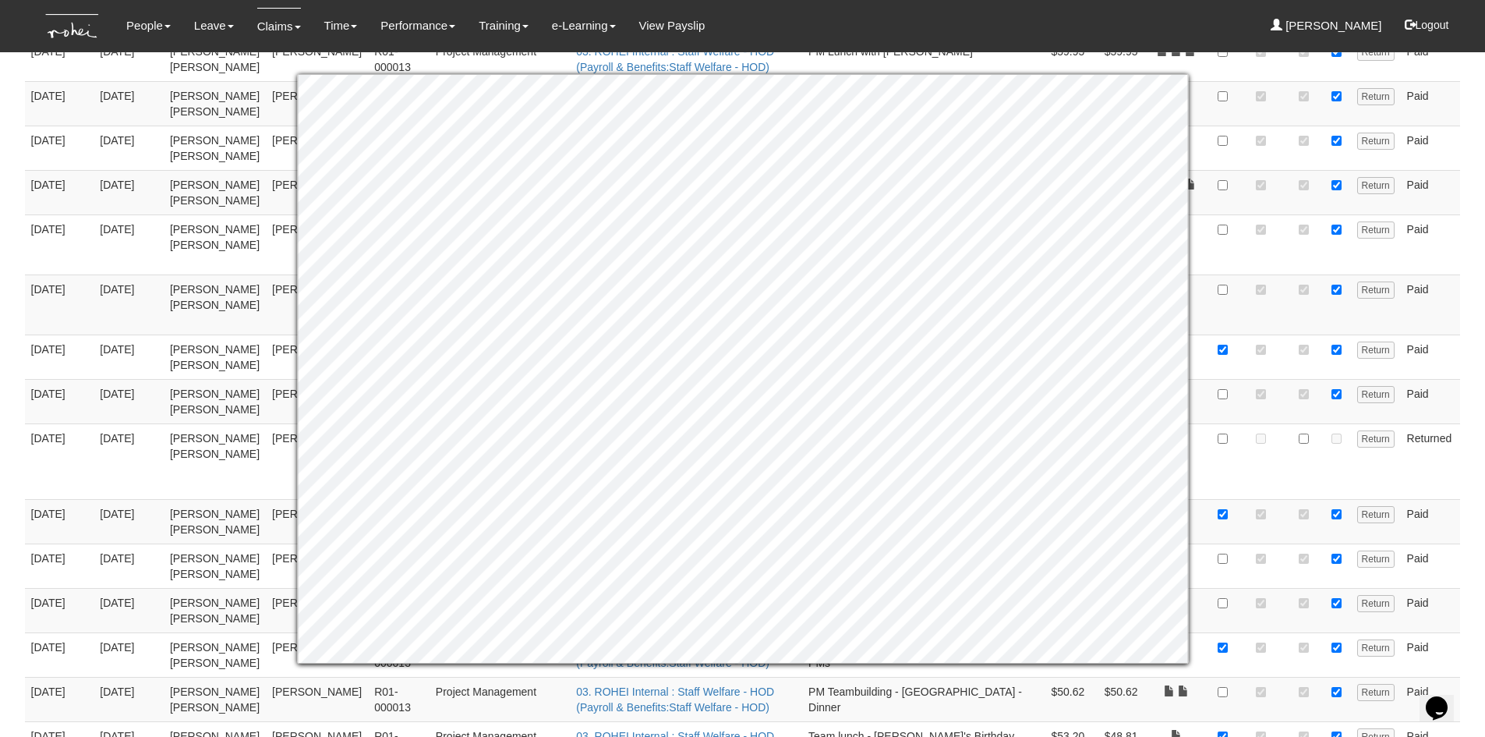
click at [1476, 243] on body "Toggle navigation People Personal Information Staff Directory Leave Apply for L…" at bounding box center [742, 504] width 1485 height 3054
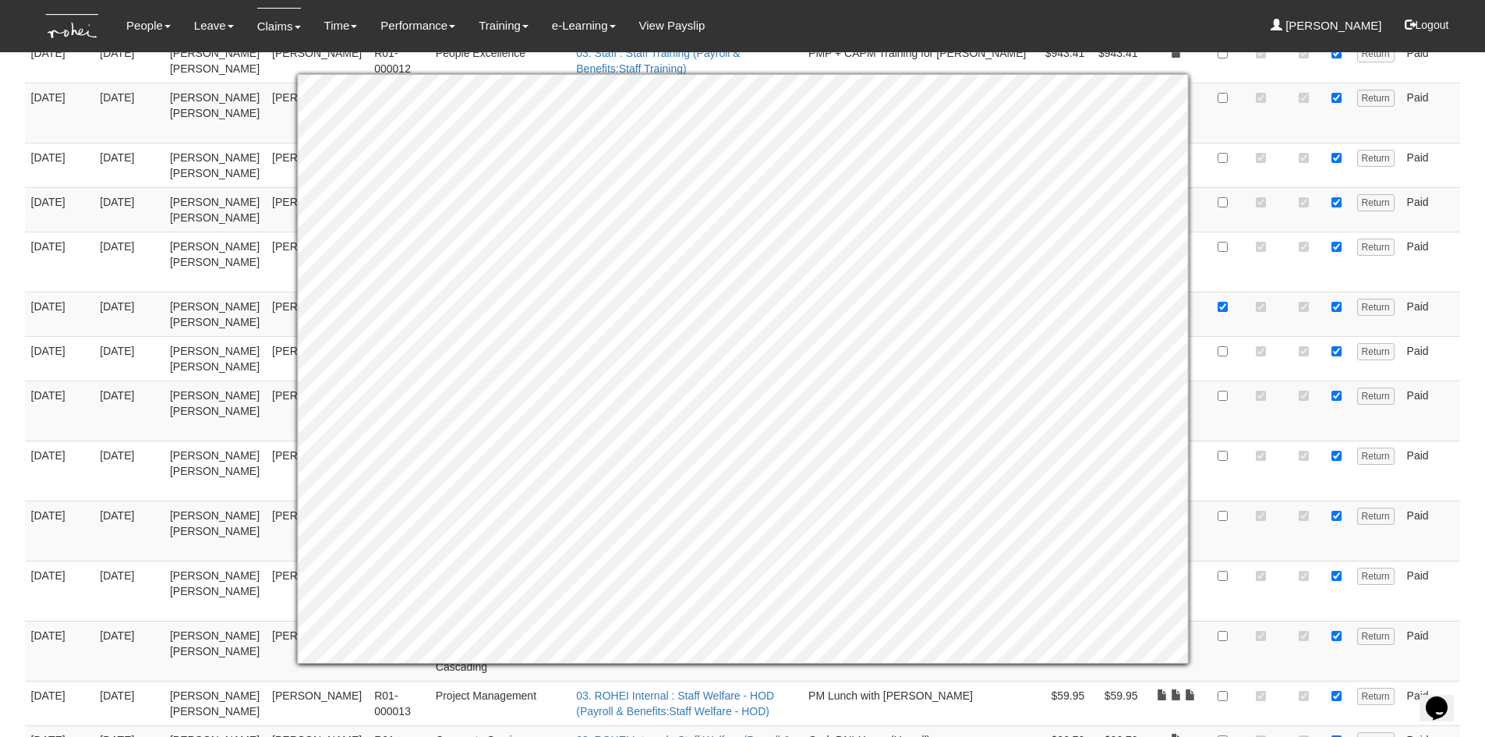
scroll to position [279, 0]
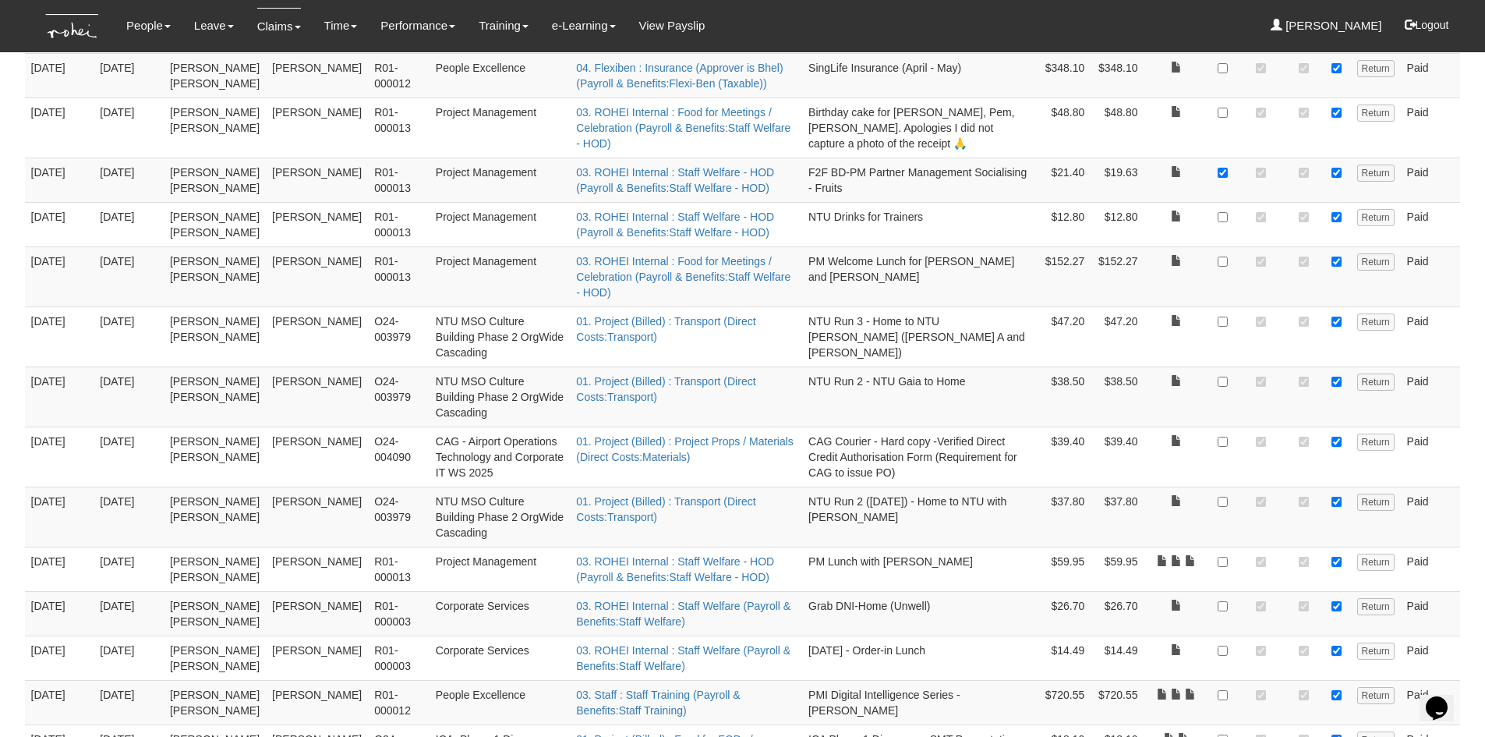
scroll to position [591, 0]
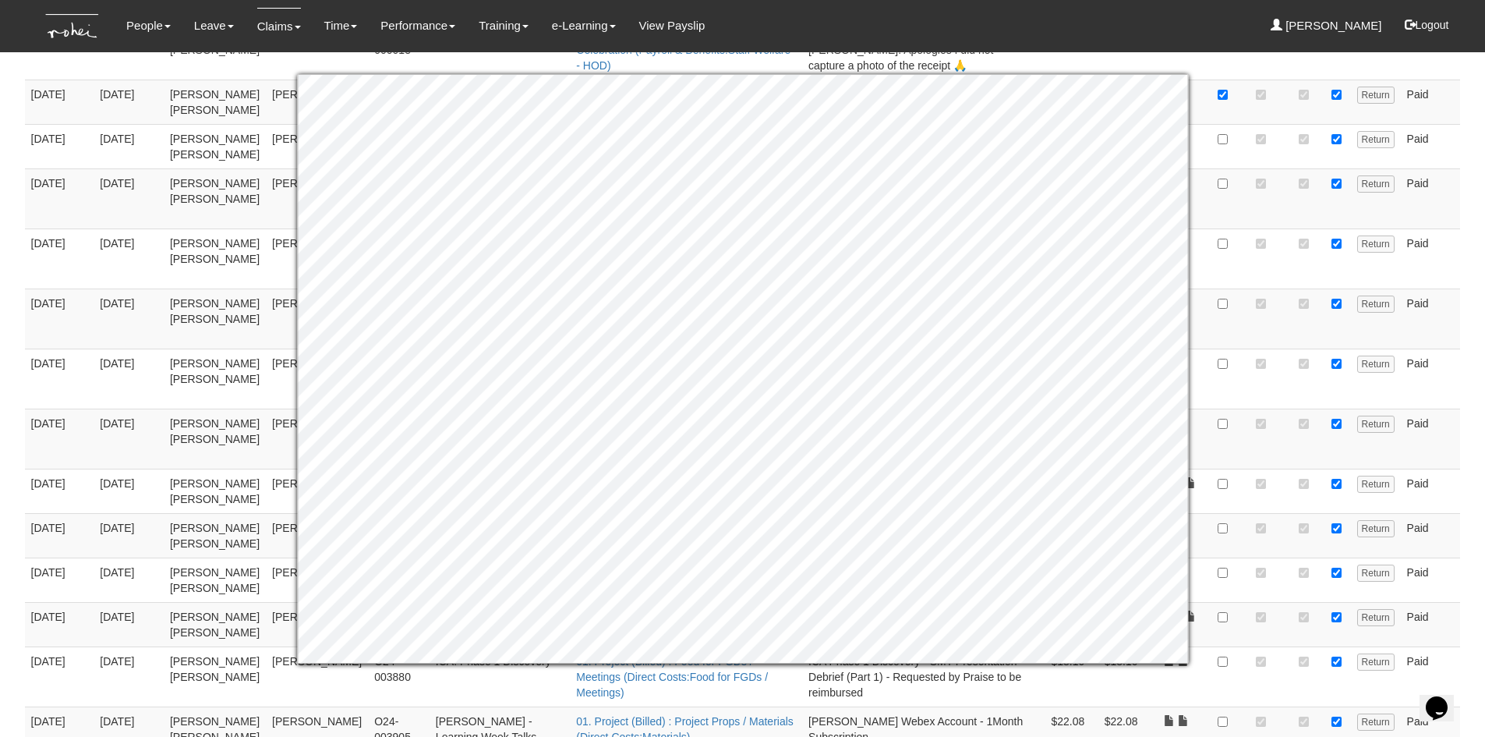
click at [1449, 469] on td "Paid" at bounding box center [1431, 491] width 60 height 44
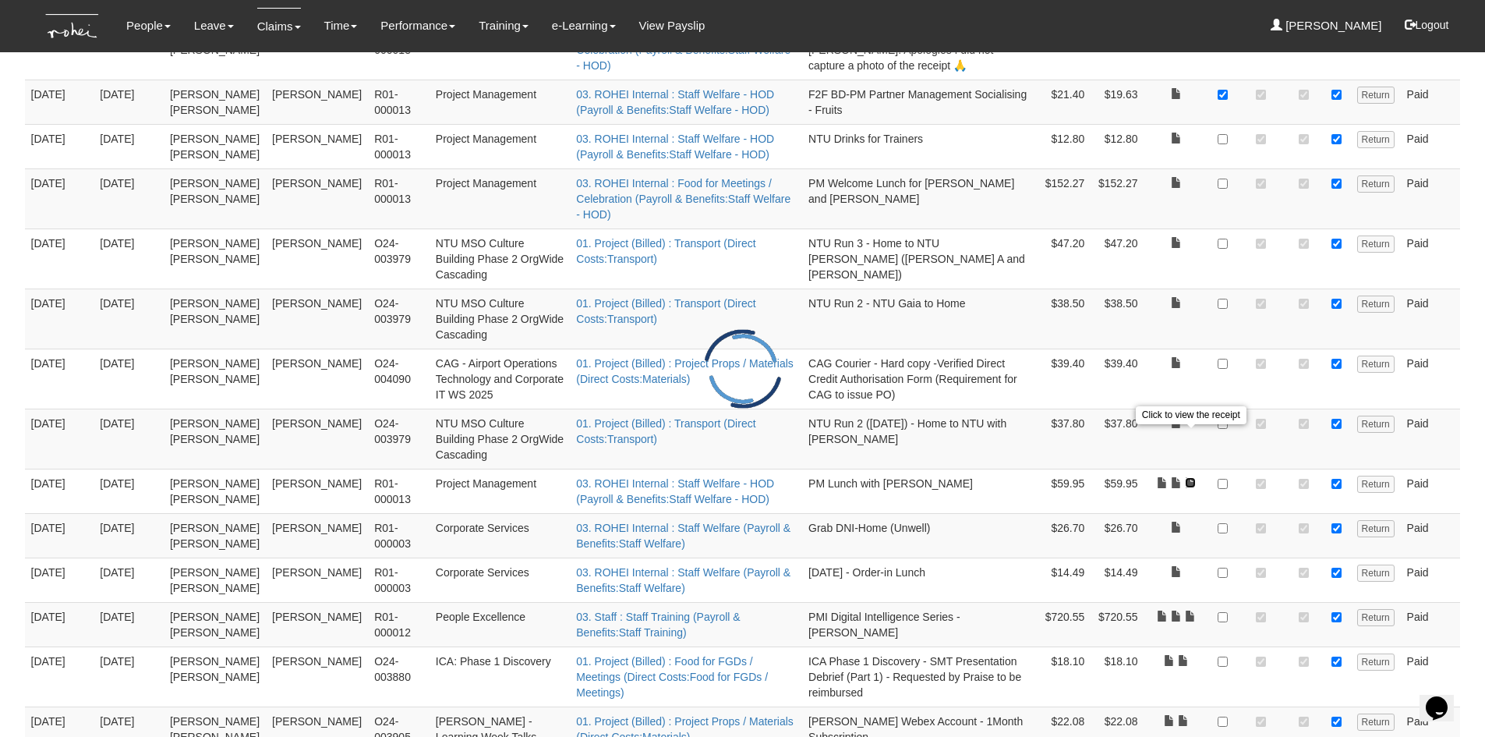
click at [1187, 477] on link at bounding box center [1190, 482] width 11 height 11
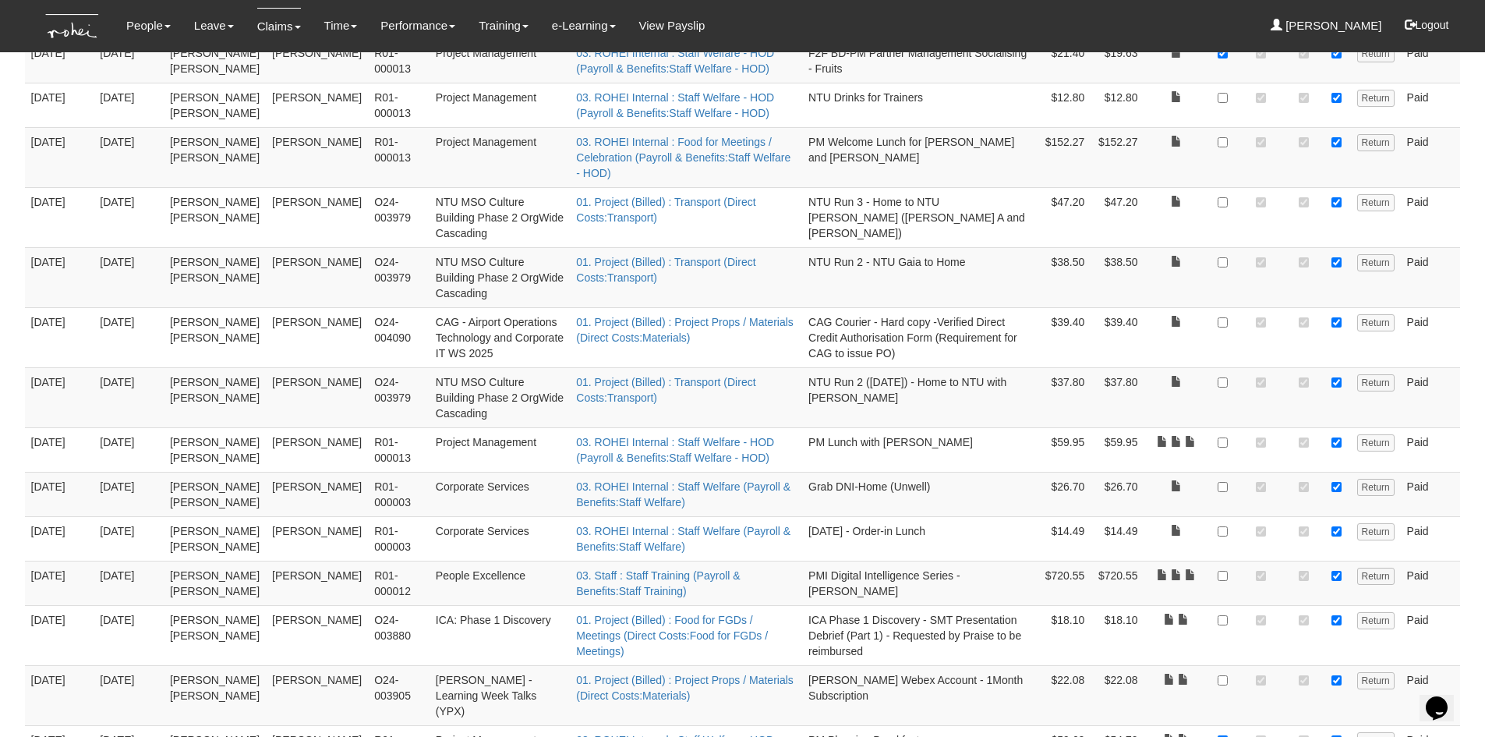
scroll to position [669, 0]
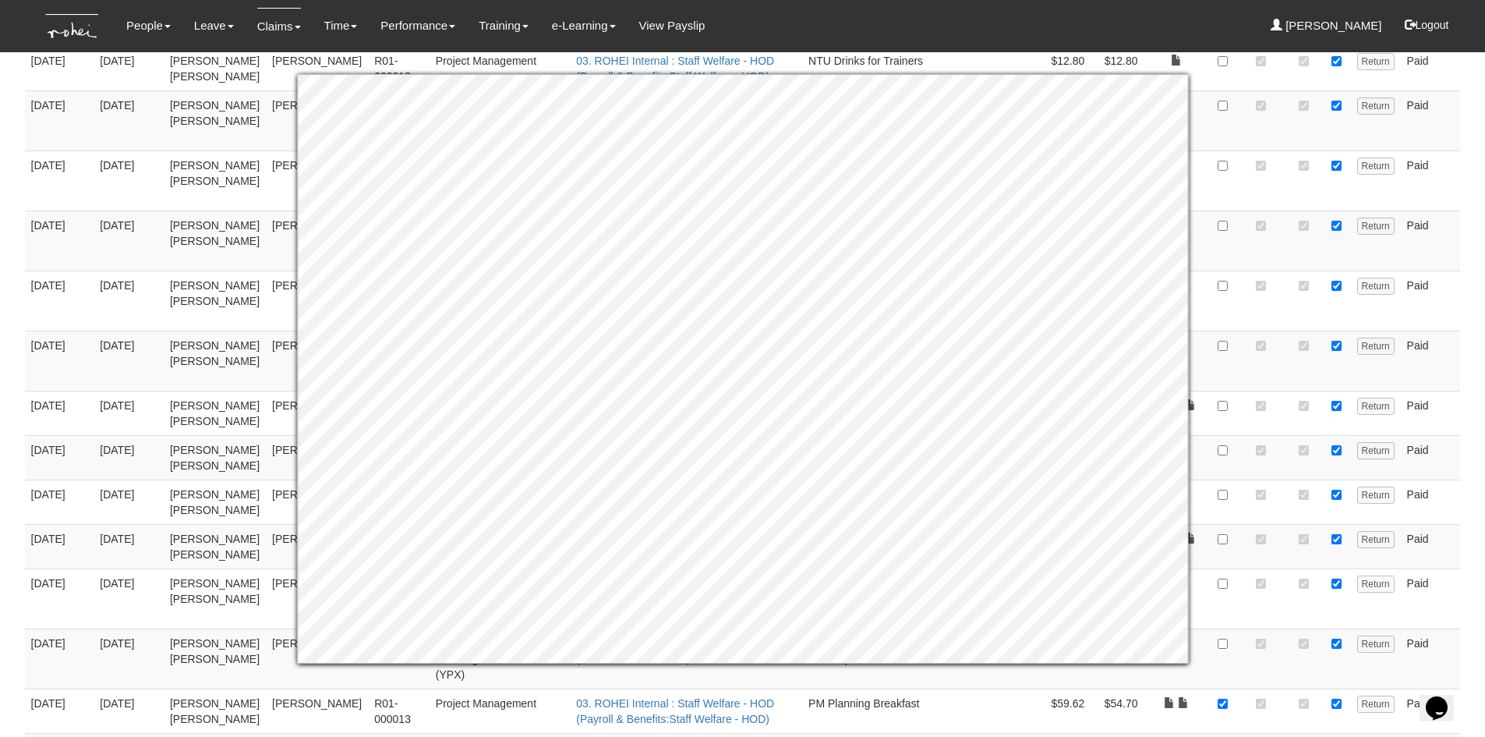
click at [1430, 524] on td "Paid" at bounding box center [1431, 546] width 60 height 44
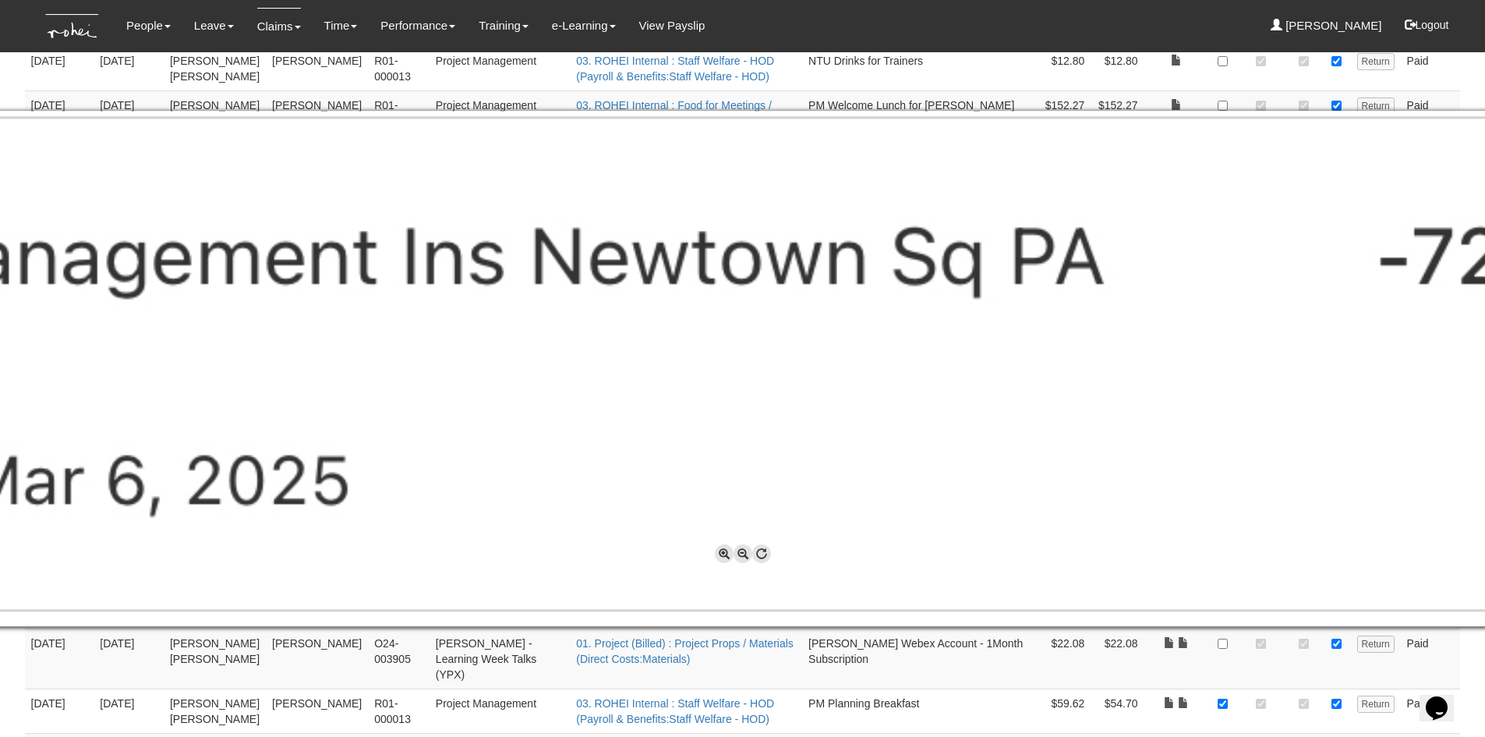
click at [463, 314] on img at bounding box center [743, 369] width 2417 height 516
click at [1161, 493] on img at bounding box center [743, 369] width 2417 height 516
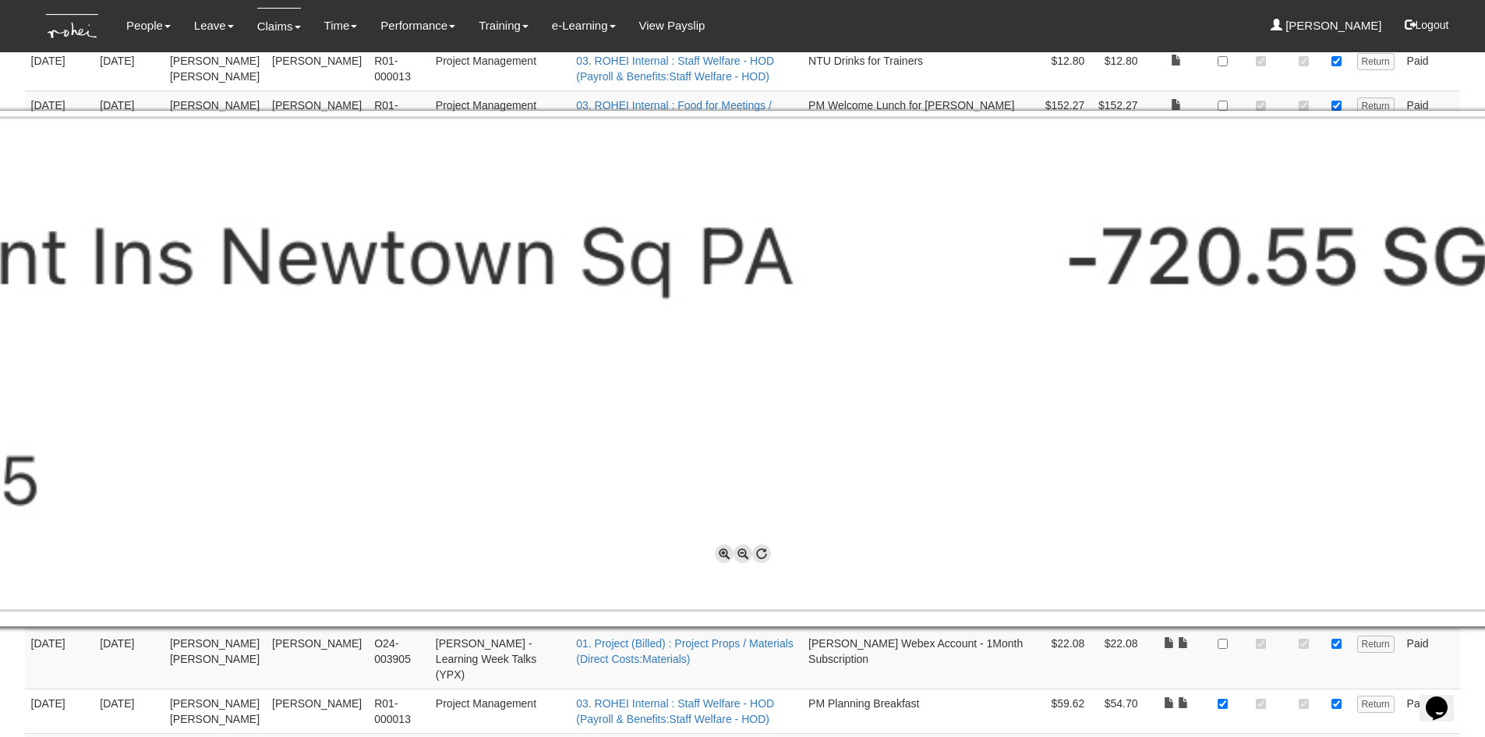
scroll to position [0, 380]
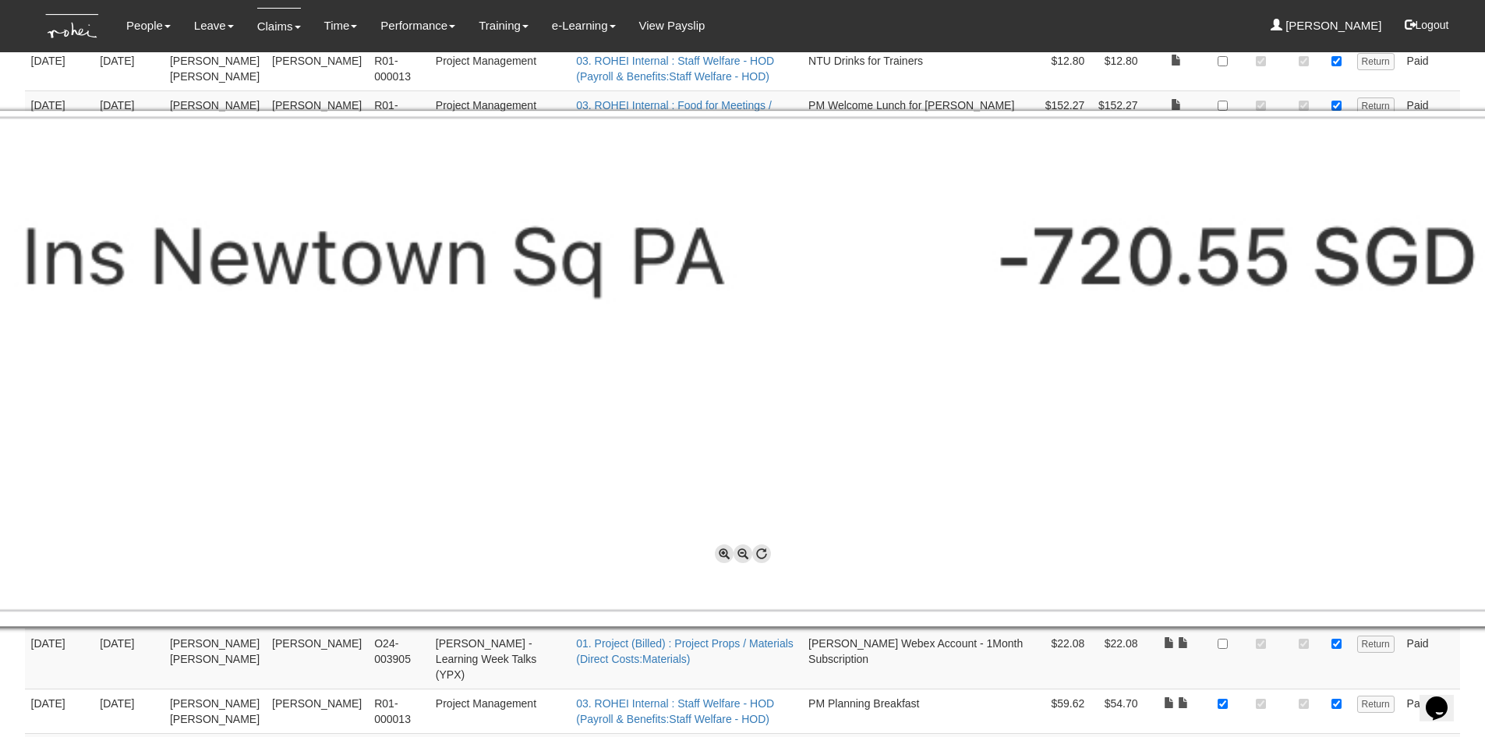
click at [1305, 428] on img at bounding box center [363, 369] width 2417 height 516
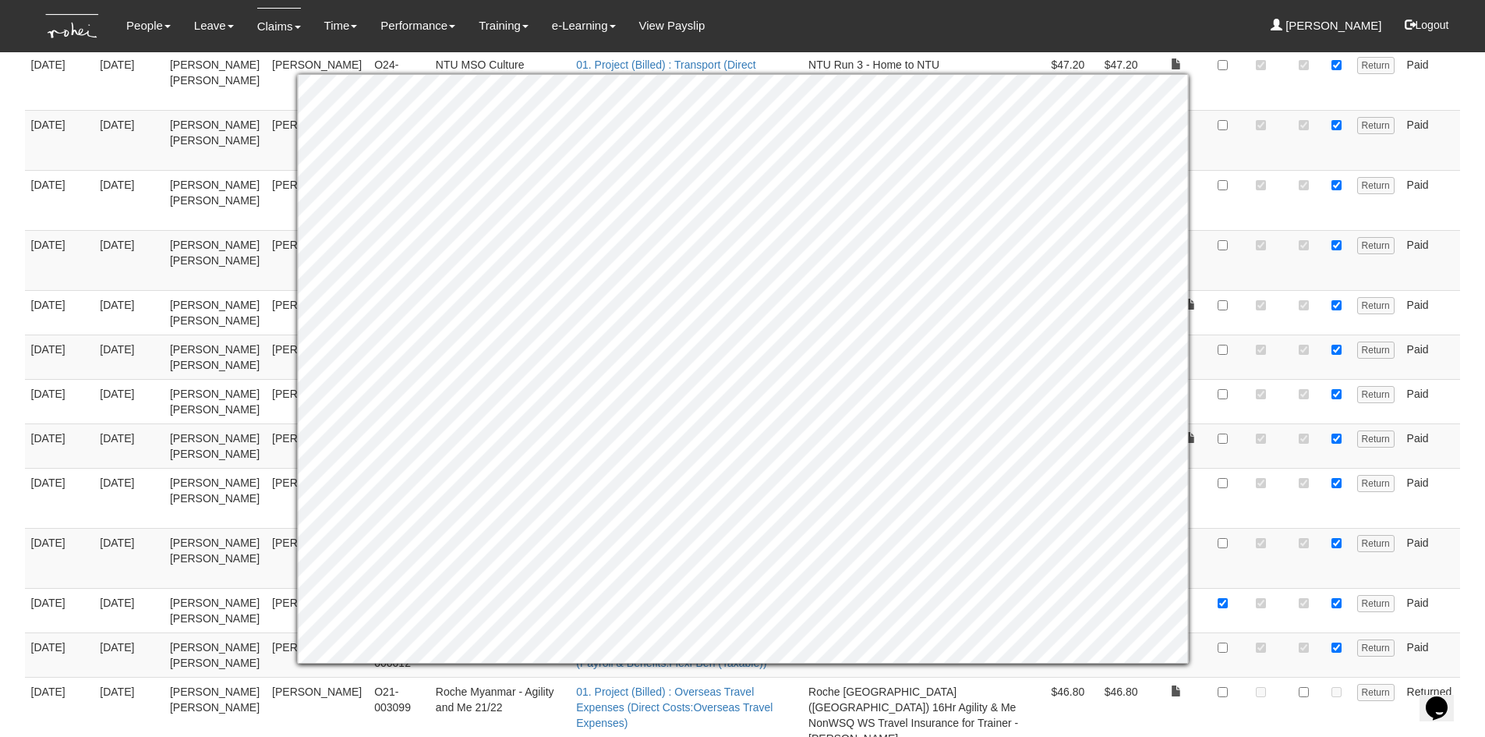
scroll to position [825, 0]
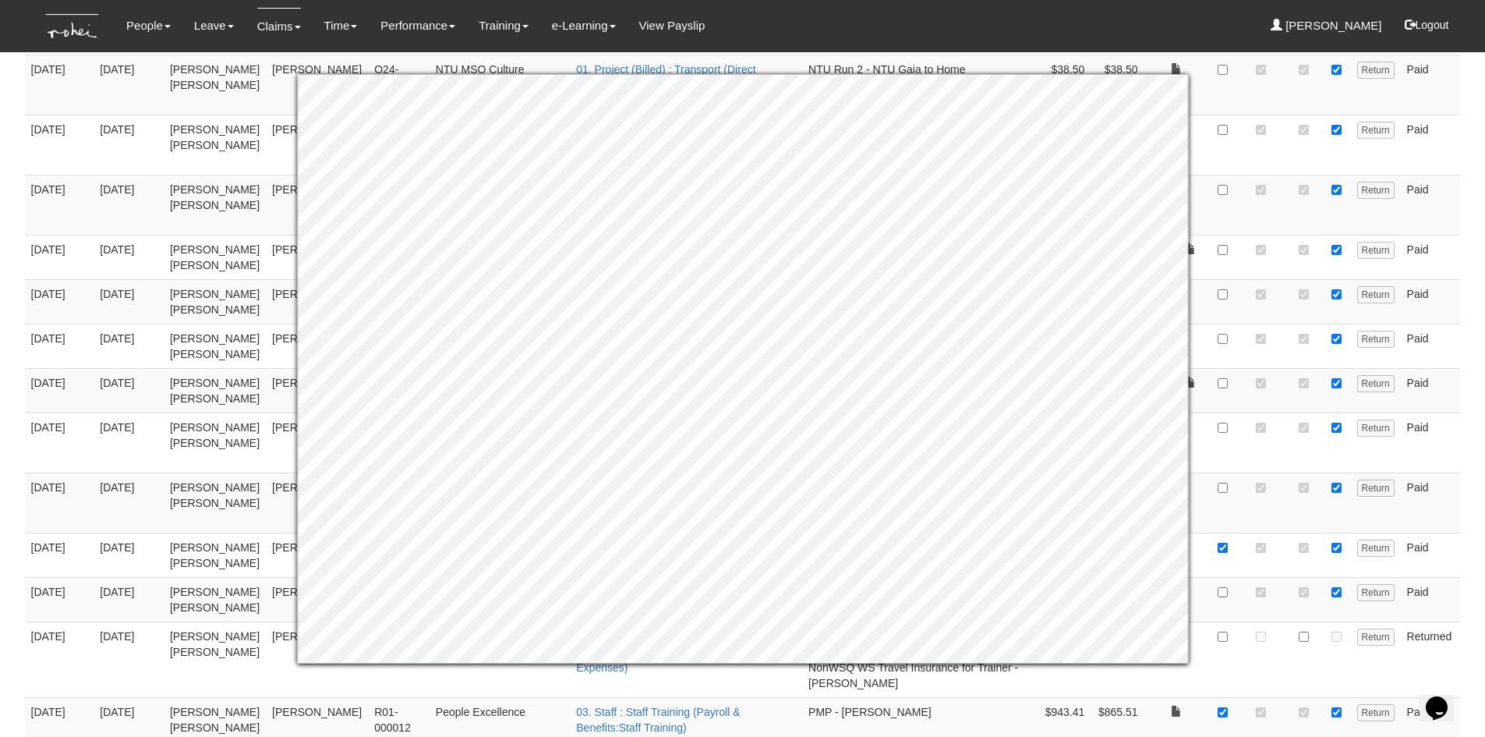
click at [1477, 405] on body "Toggle navigation People Personal Information Staff Directory Leave Apply for L…" at bounding box center [742, 702] width 1485 height 3054
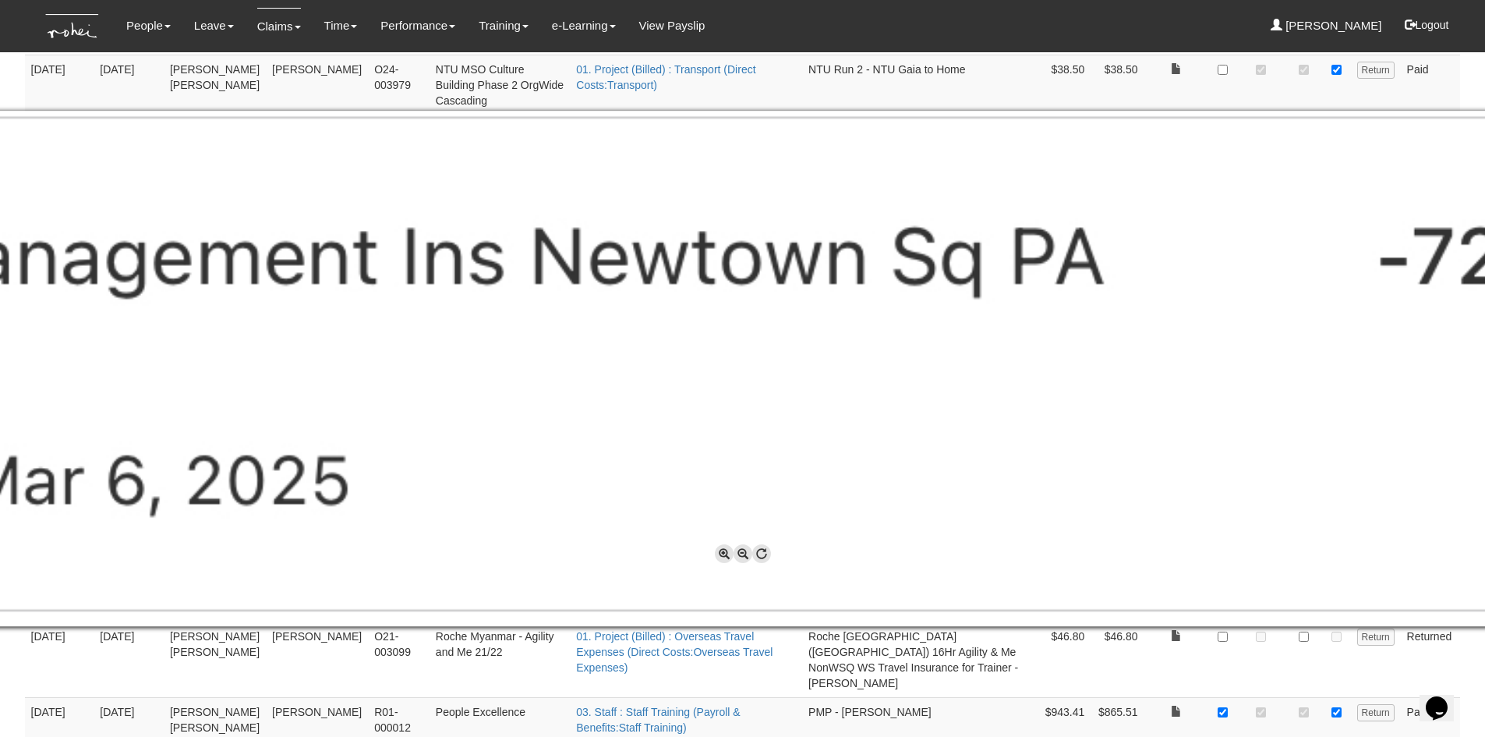
click at [743, 552] on span at bounding box center [743, 553] width 19 height 19
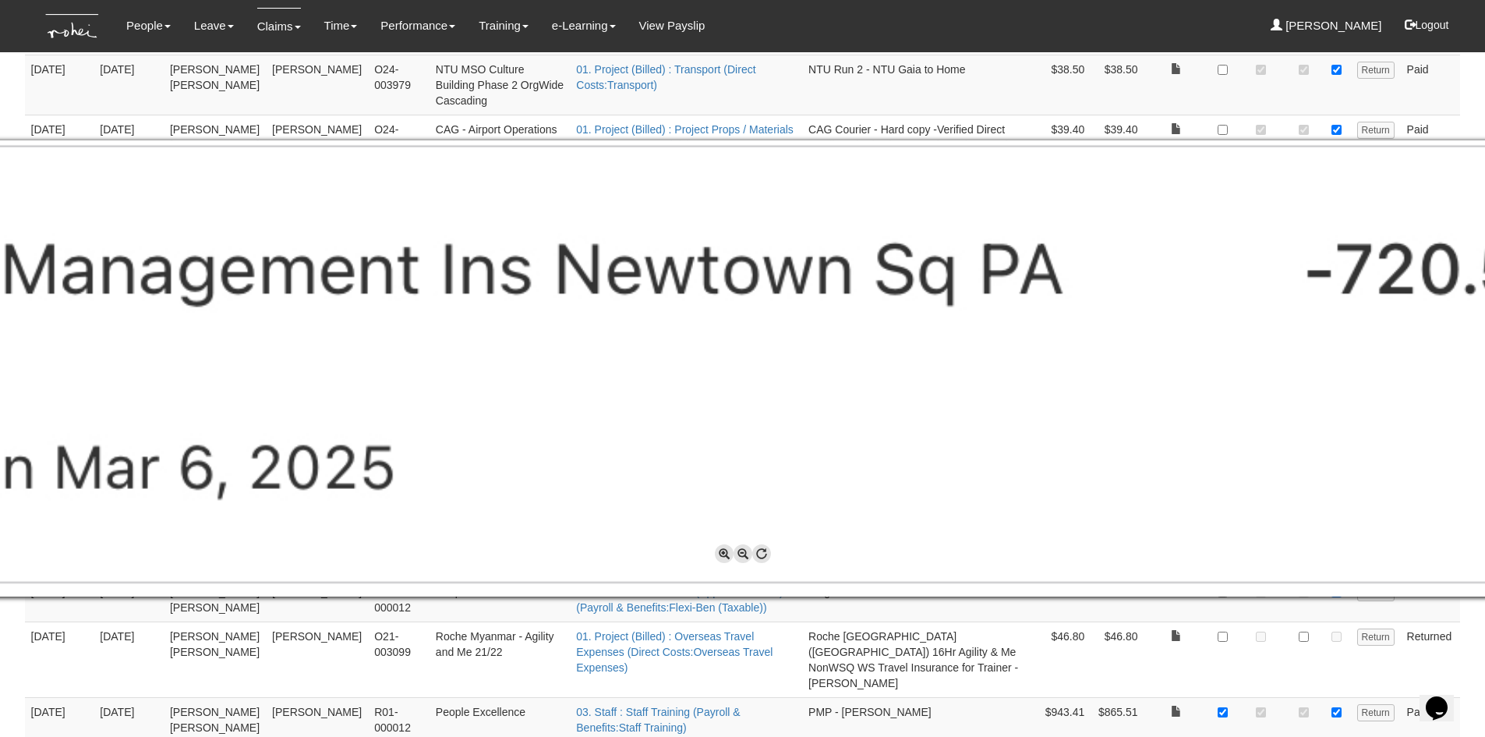
click at [743, 552] on span at bounding box center [743, 553] width 19 height 19
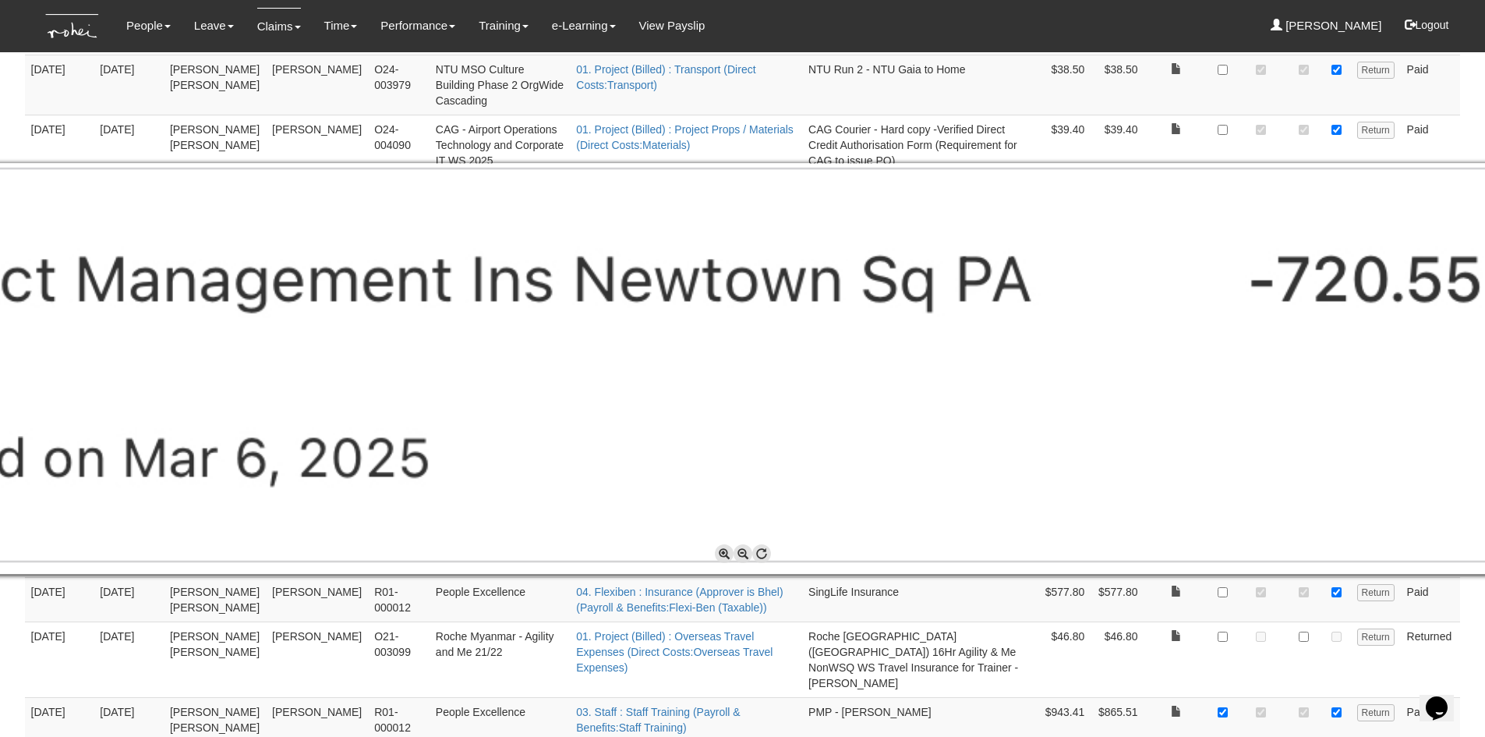
click at [743, 552] on span at bounding box center [743, 553] width 19 height 19
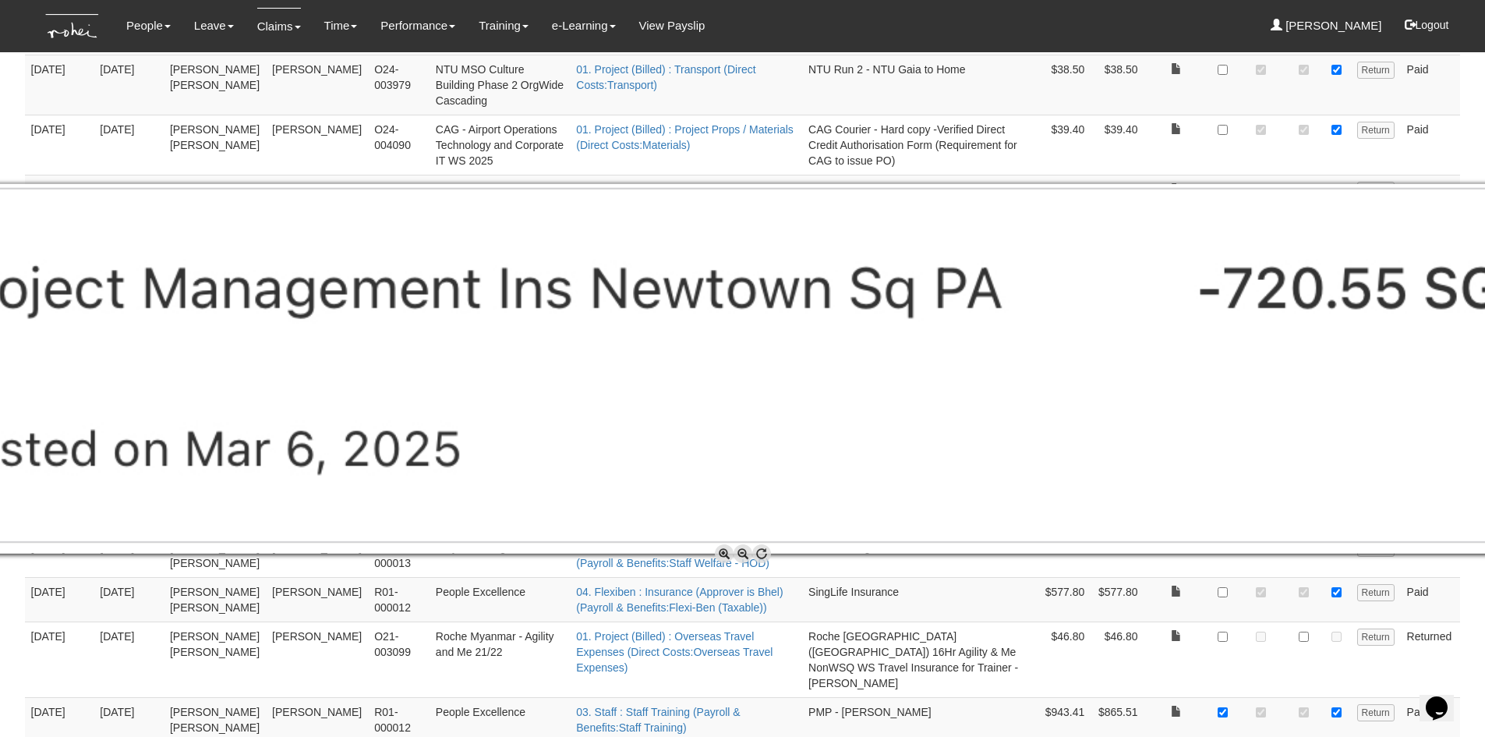
click at [743, 552] on span at bounding box center [743, 553] width 19 height 19
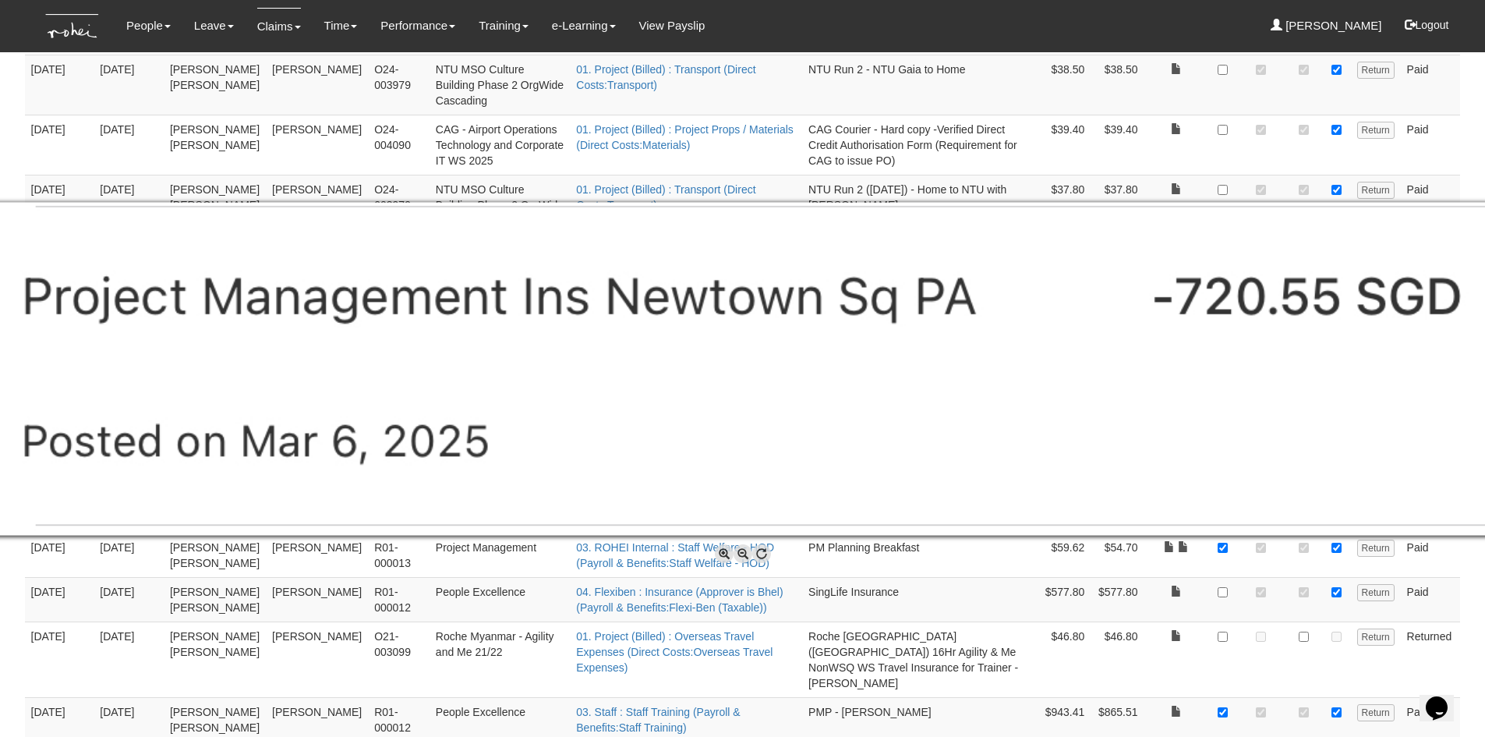
click at [743, 552] on span at bounding box center [743, 553] width 19 height 19
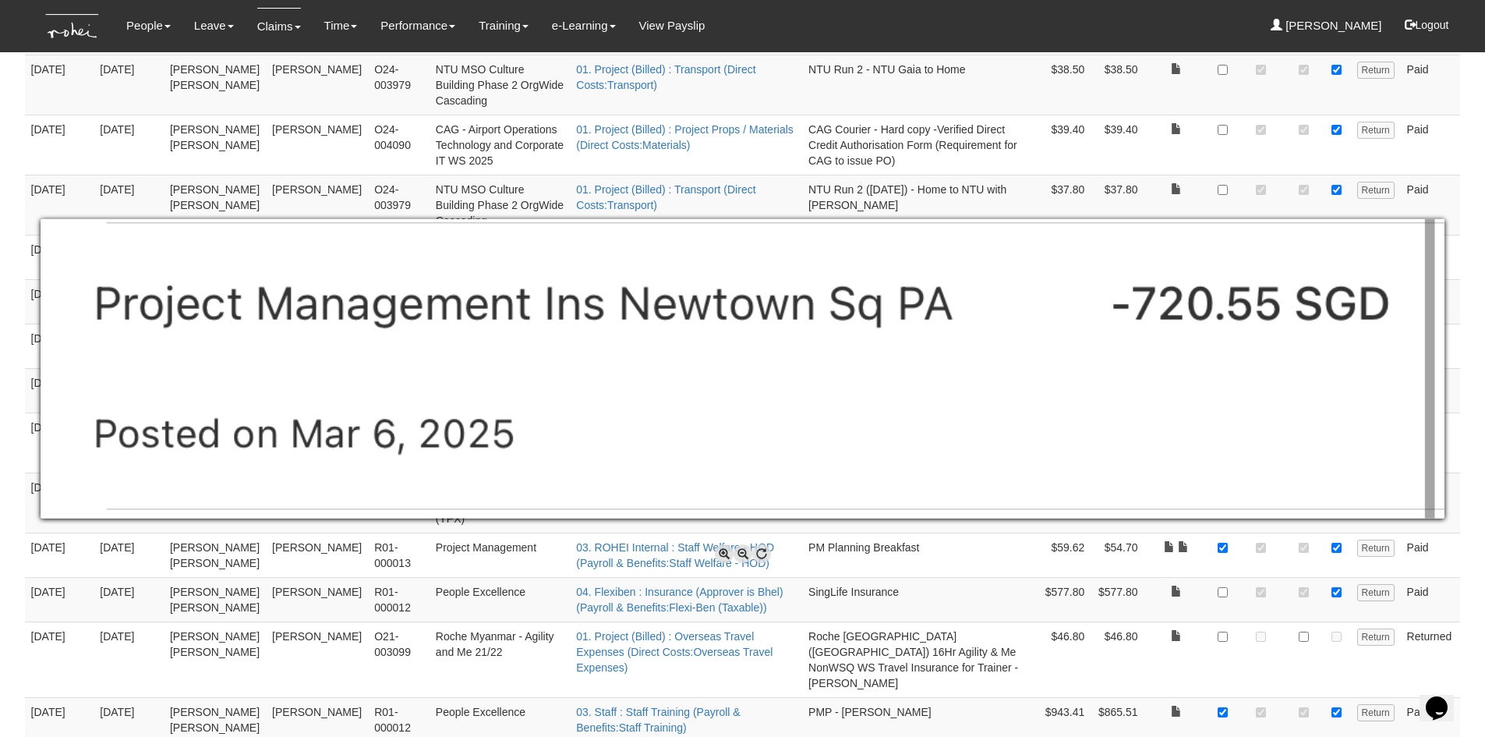
click at [743, 552] on span at bounding box center [743, 553] width 19 height 19
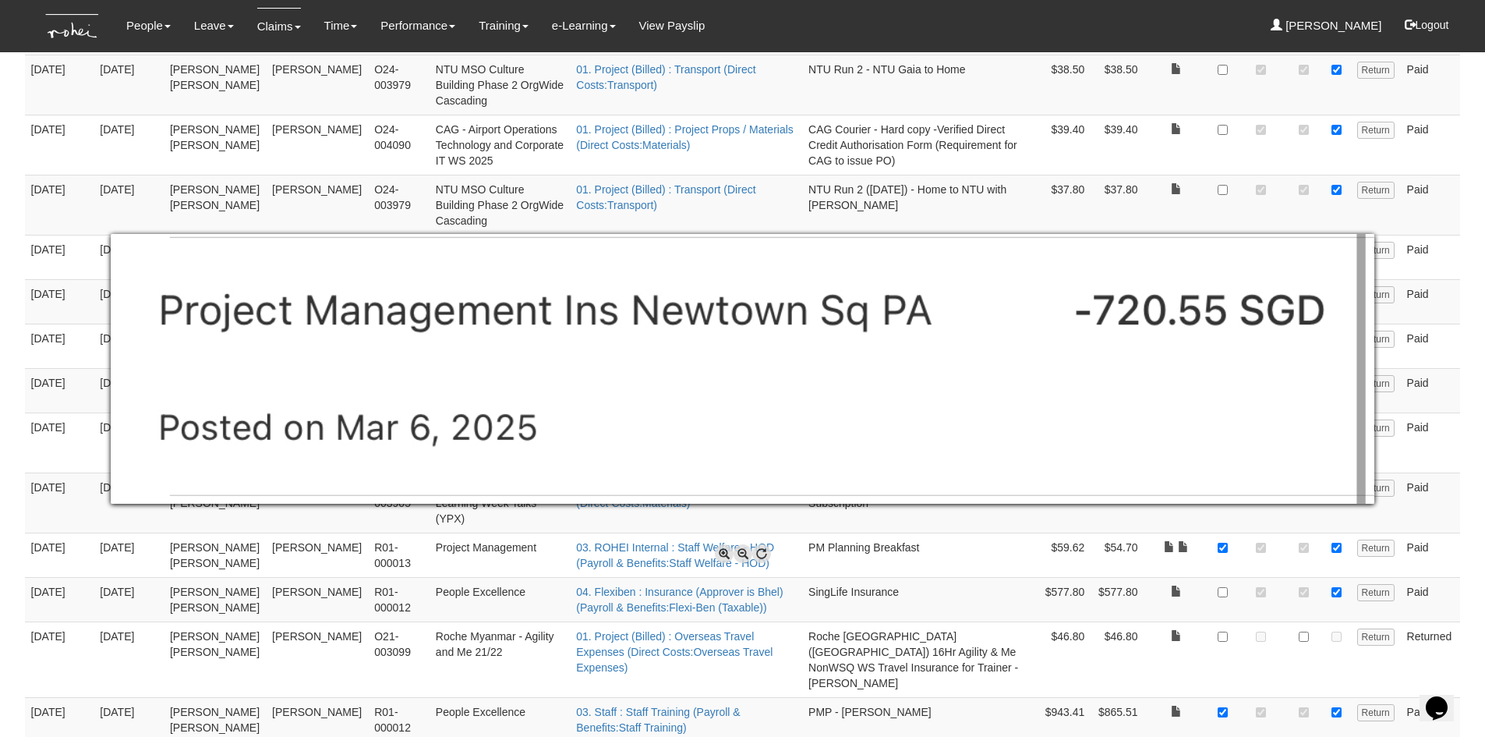
click at [743, 552] on span at bounding box center [743, 553] width 19 height 19
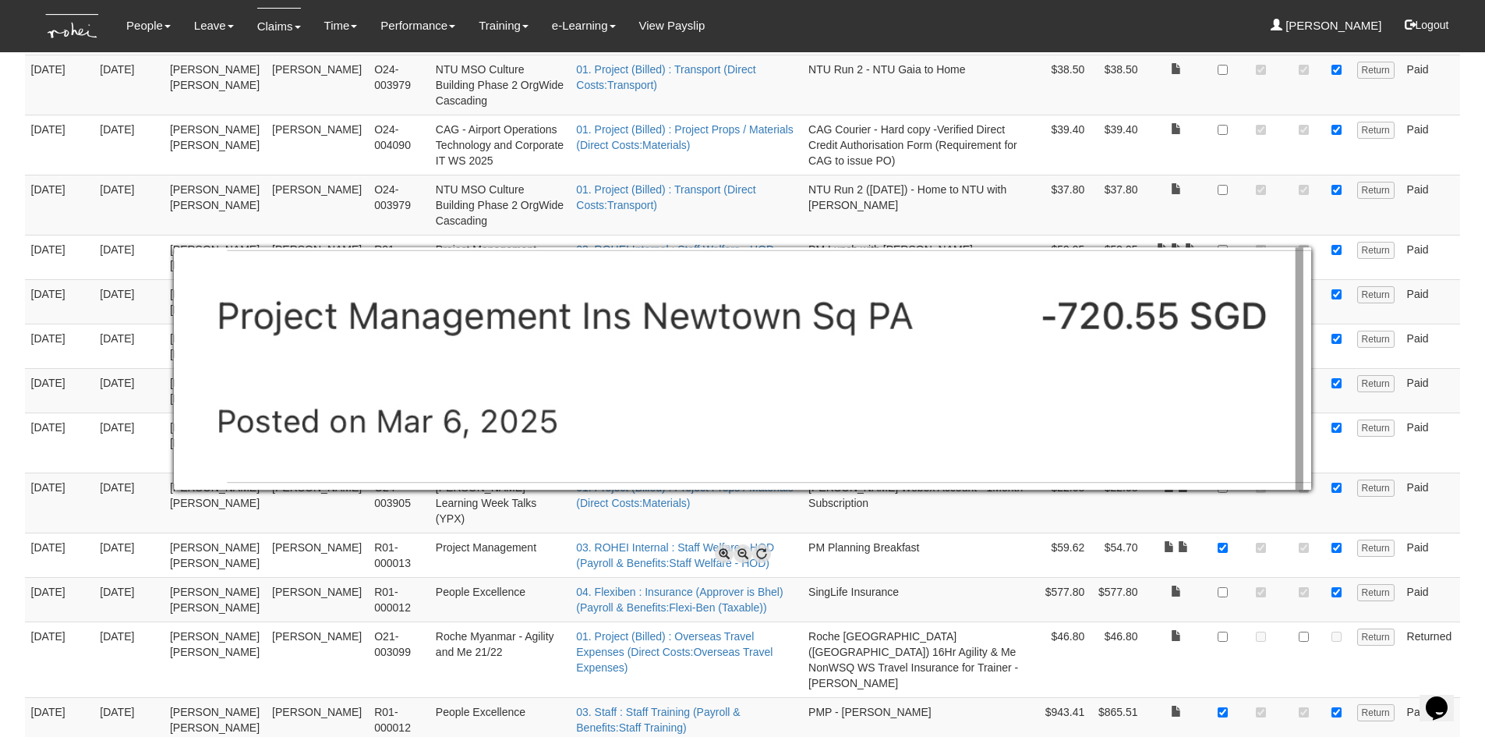
click at [1469, 459] on div at bounding box center [742, 368] width 1485 height 737
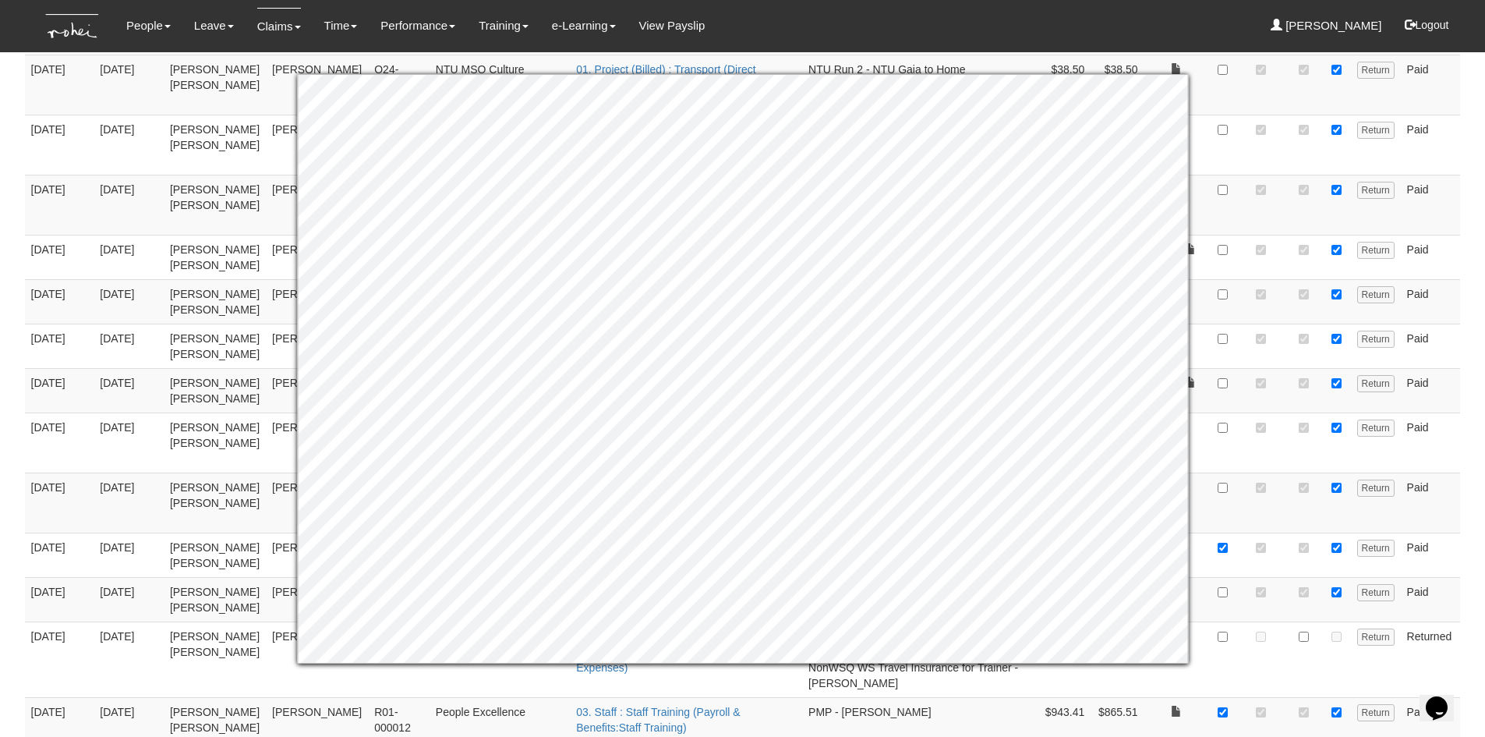
click at [1474, 384] on body "Toggle navigation People Personal Information Staff Directory Leave Apply for L…" at bounding box center [742, 702] width 1485 height 3054
click at [1474, 420] on body "Toggle navigation People Personal Information Staff Directory Leave Apply for L…" at bounding box center [742, 702] width 1485 height 3054
